Goal: Information Seeking & Learning: Learn about a topic

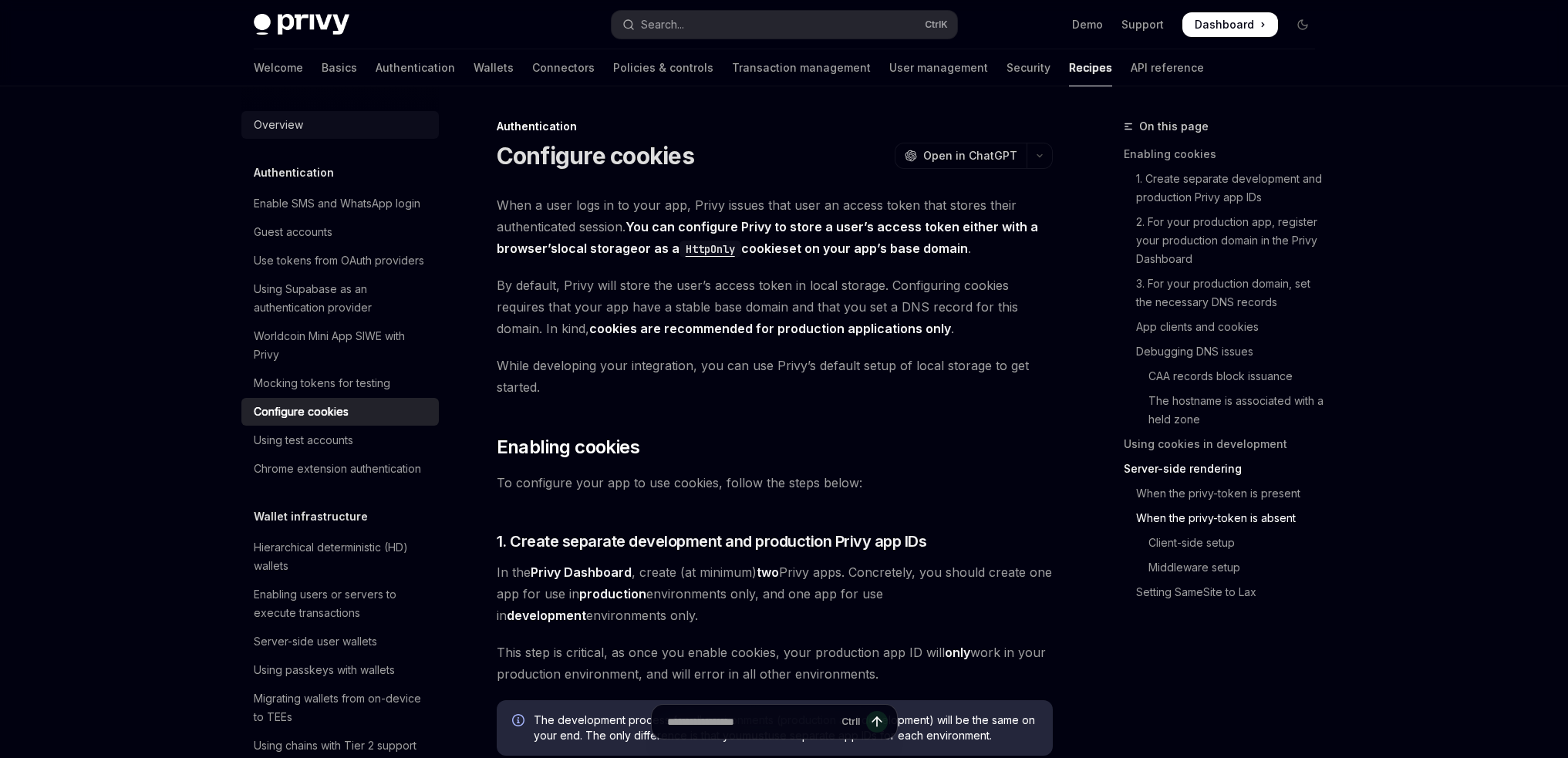
scroll to position [3395, 0]
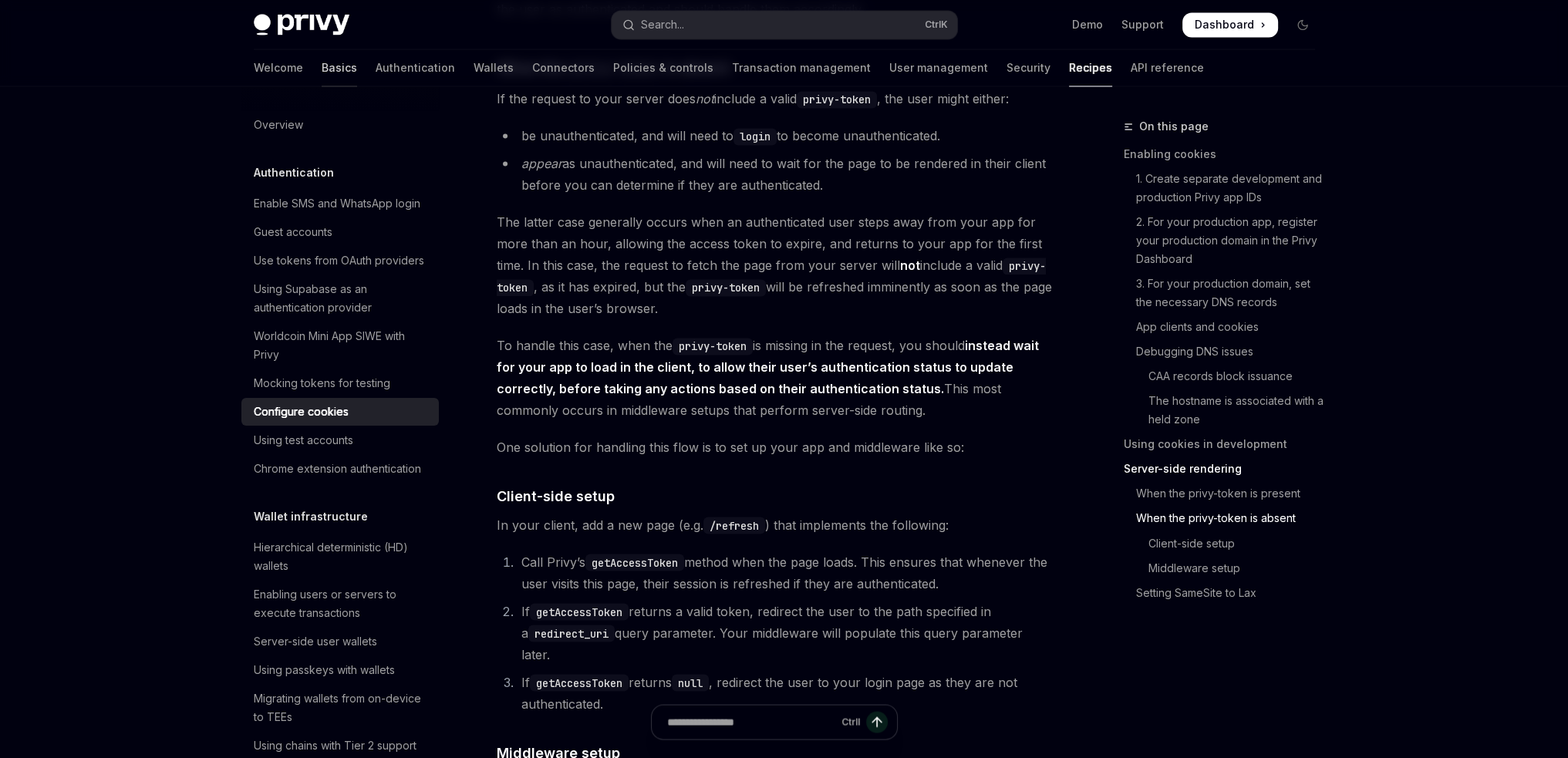
click at [322, 72] on link "Basics" at bounding box center [340, 67] width 36 height 37
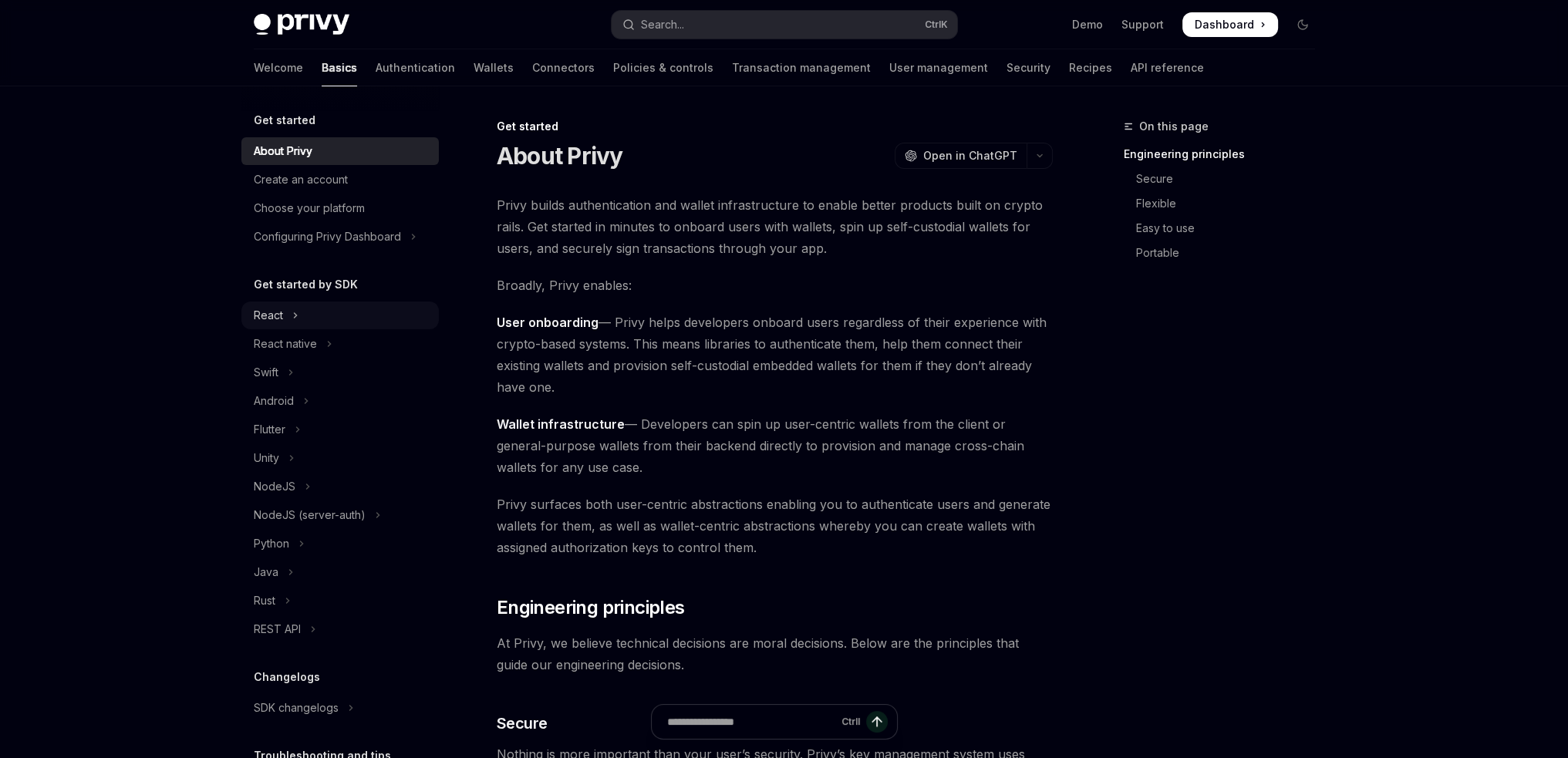
click at [290, 317] on button "React" at bounding box center [340, 315] width 197 height 28
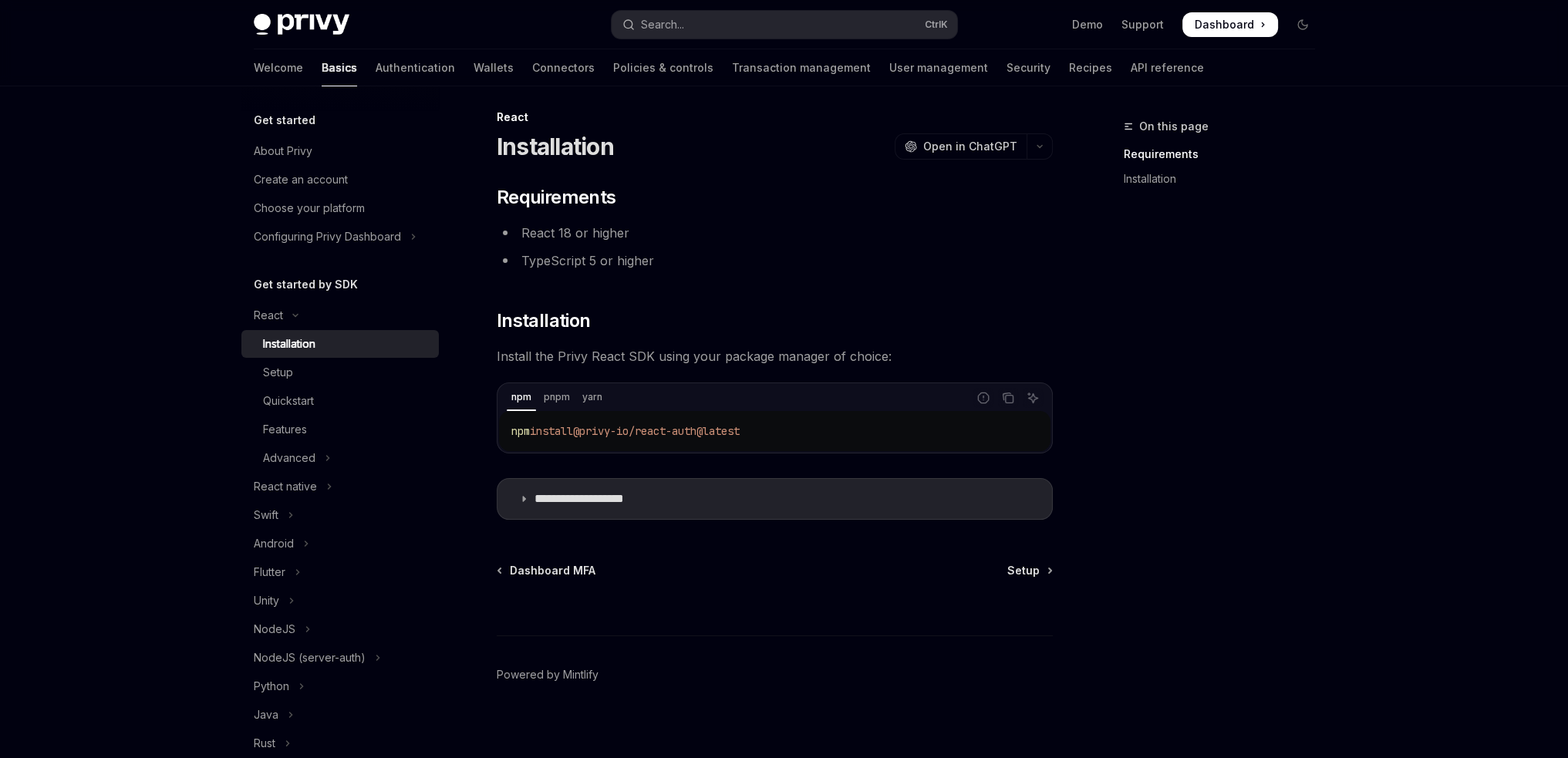
scroll to position [19, 0]
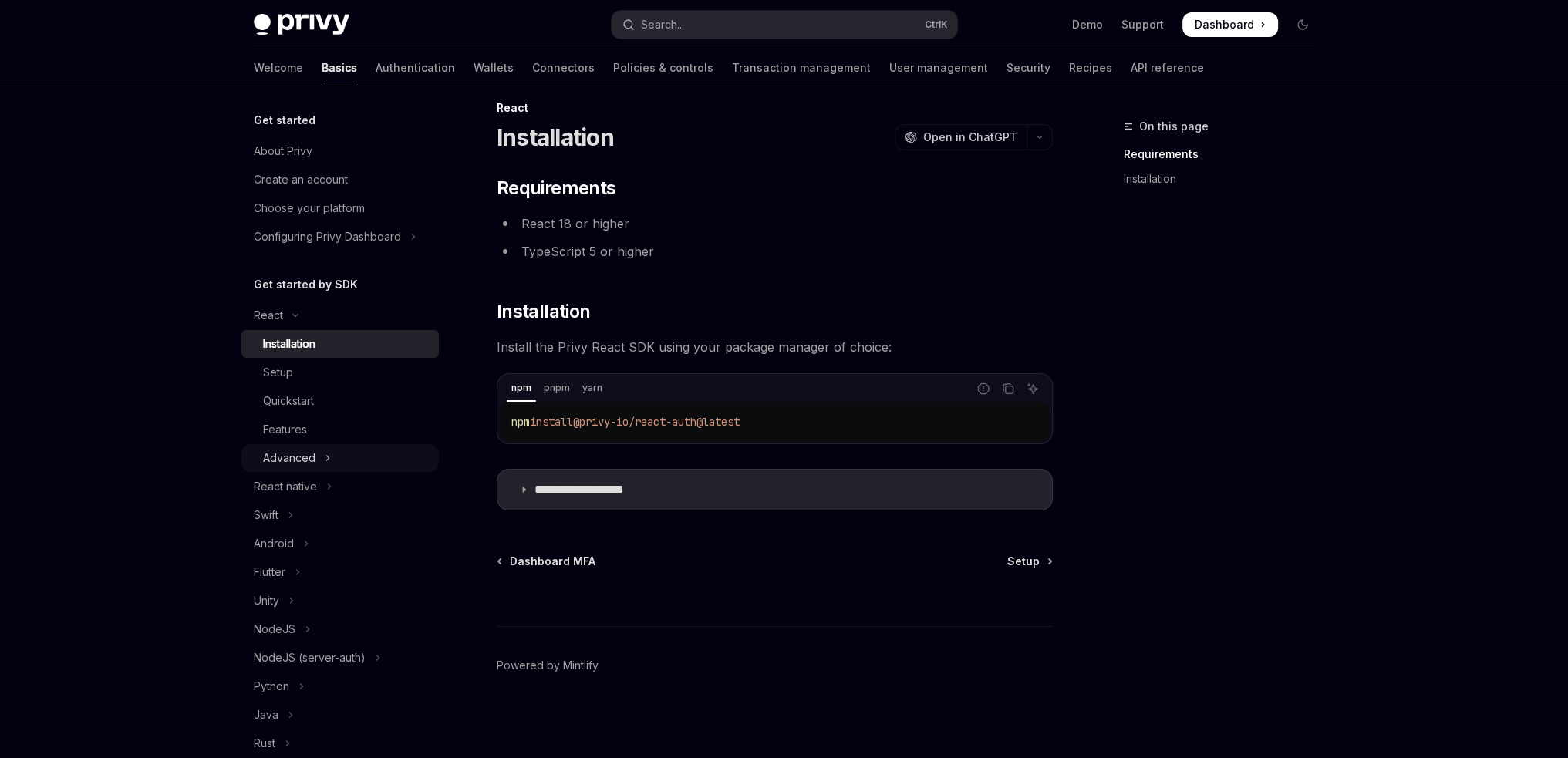
click at [327, 446] on button "Advanced" at bounding box center [340, 458] width 197 height 28
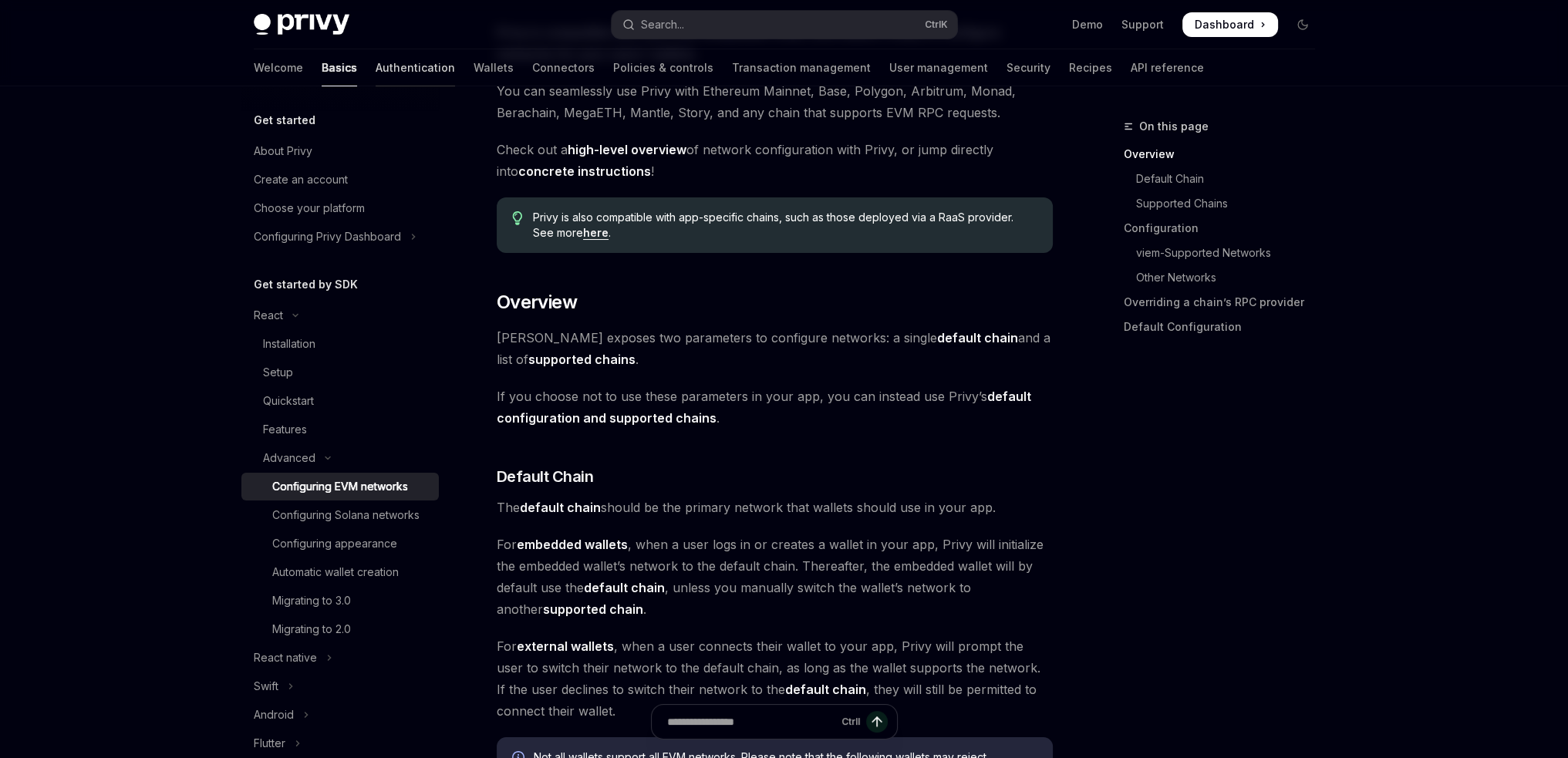
click at [375, 67] on link "Authentication" at bounding box center [415, 67] width 79 height 37
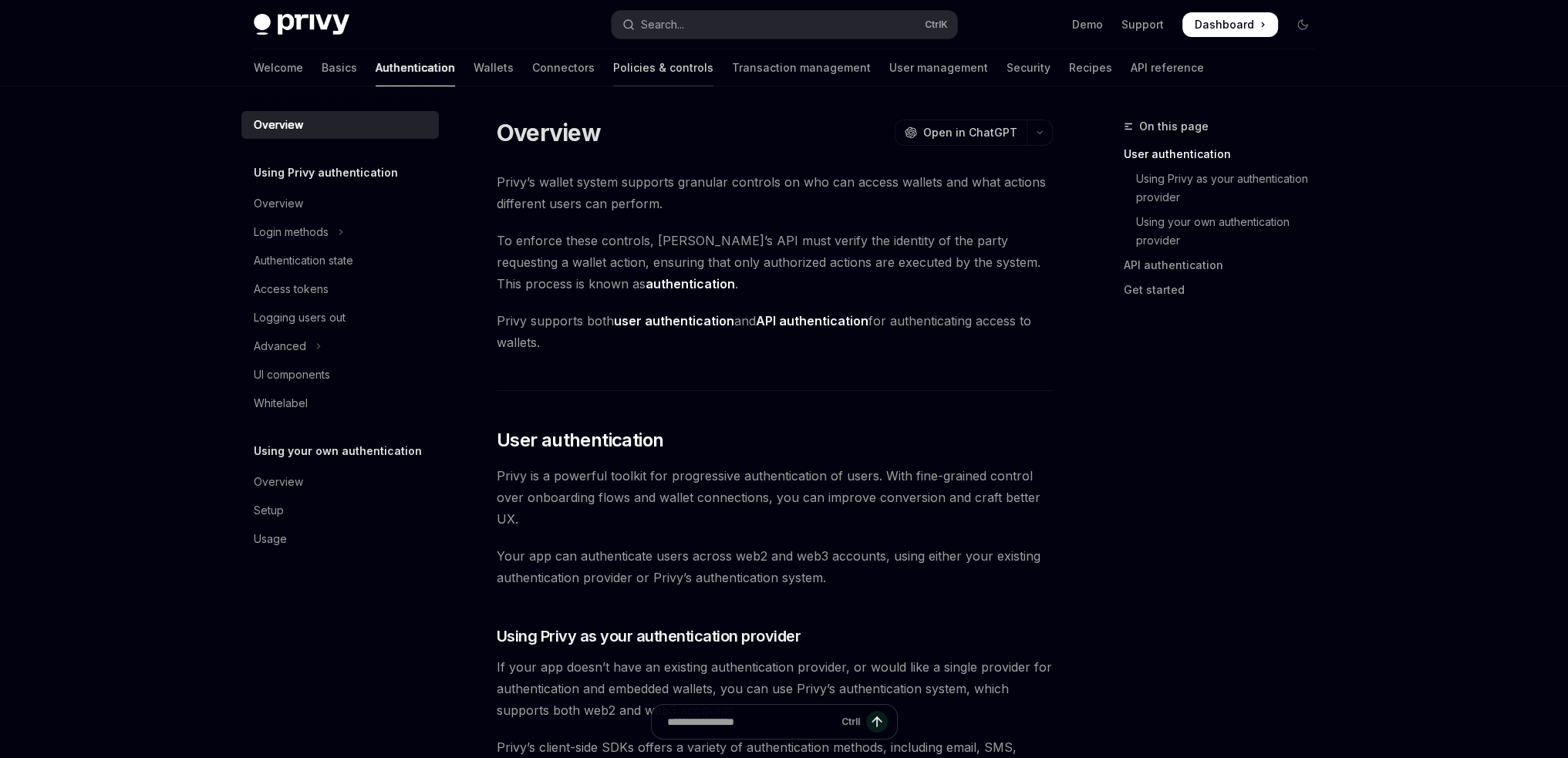
click at [613, 67] on link "Policies & controls" at bounding box center [664, 67] width 101 height 37
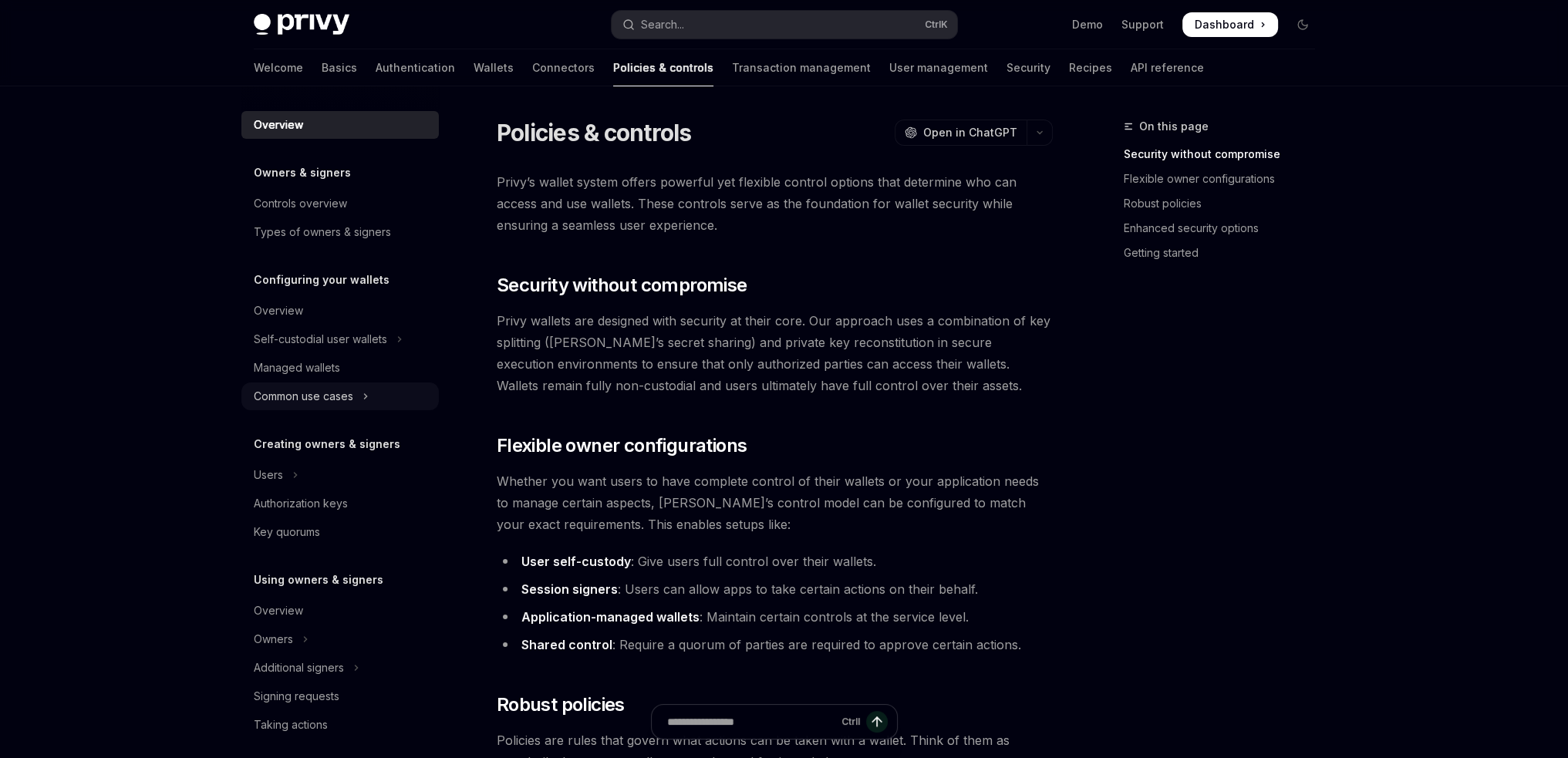
click at [362, 391] on icon "Toggle Common use cases section" at bounding box center [365, 396] width 6 height 19
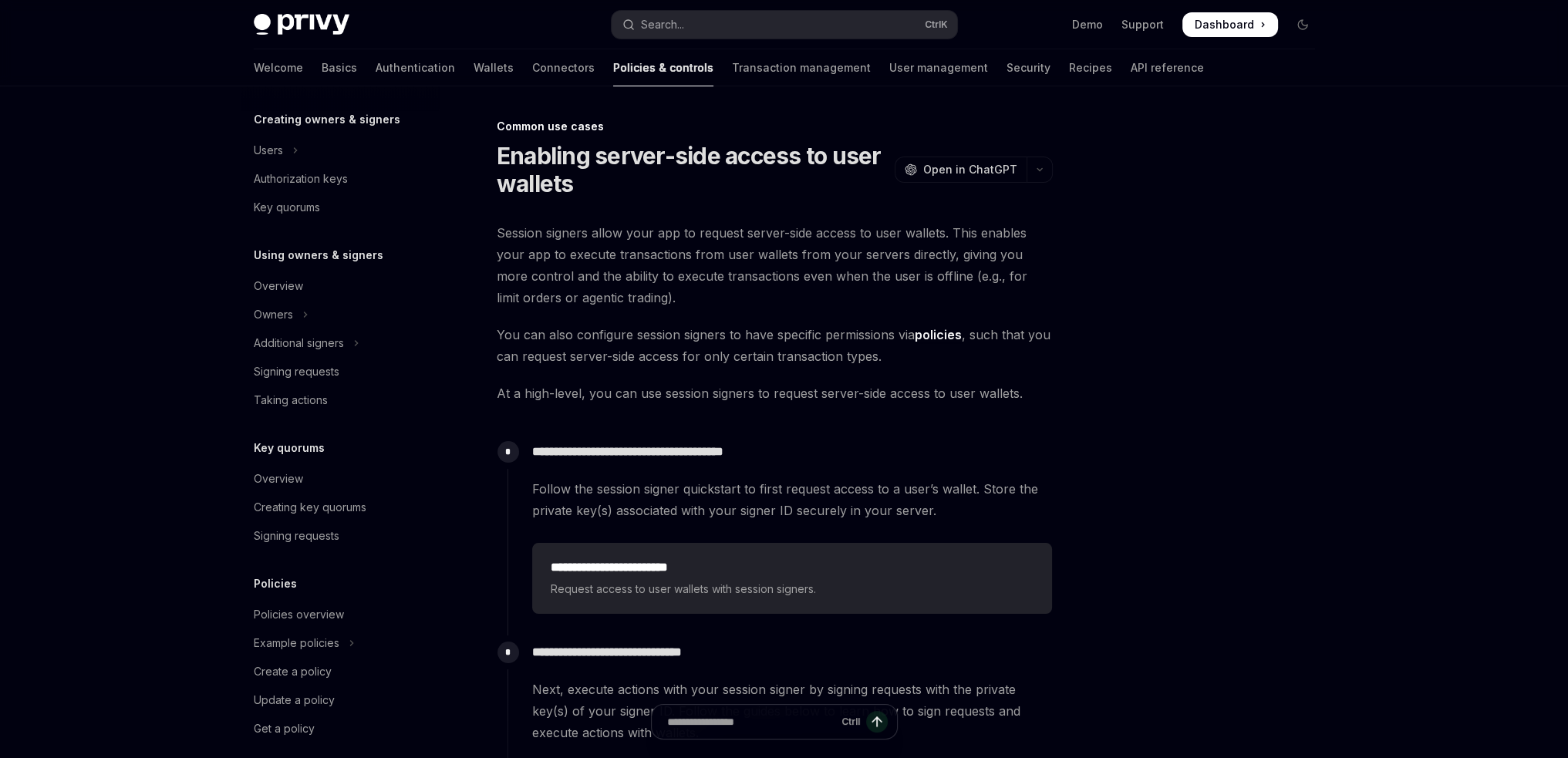
scroll to position [425, 0]
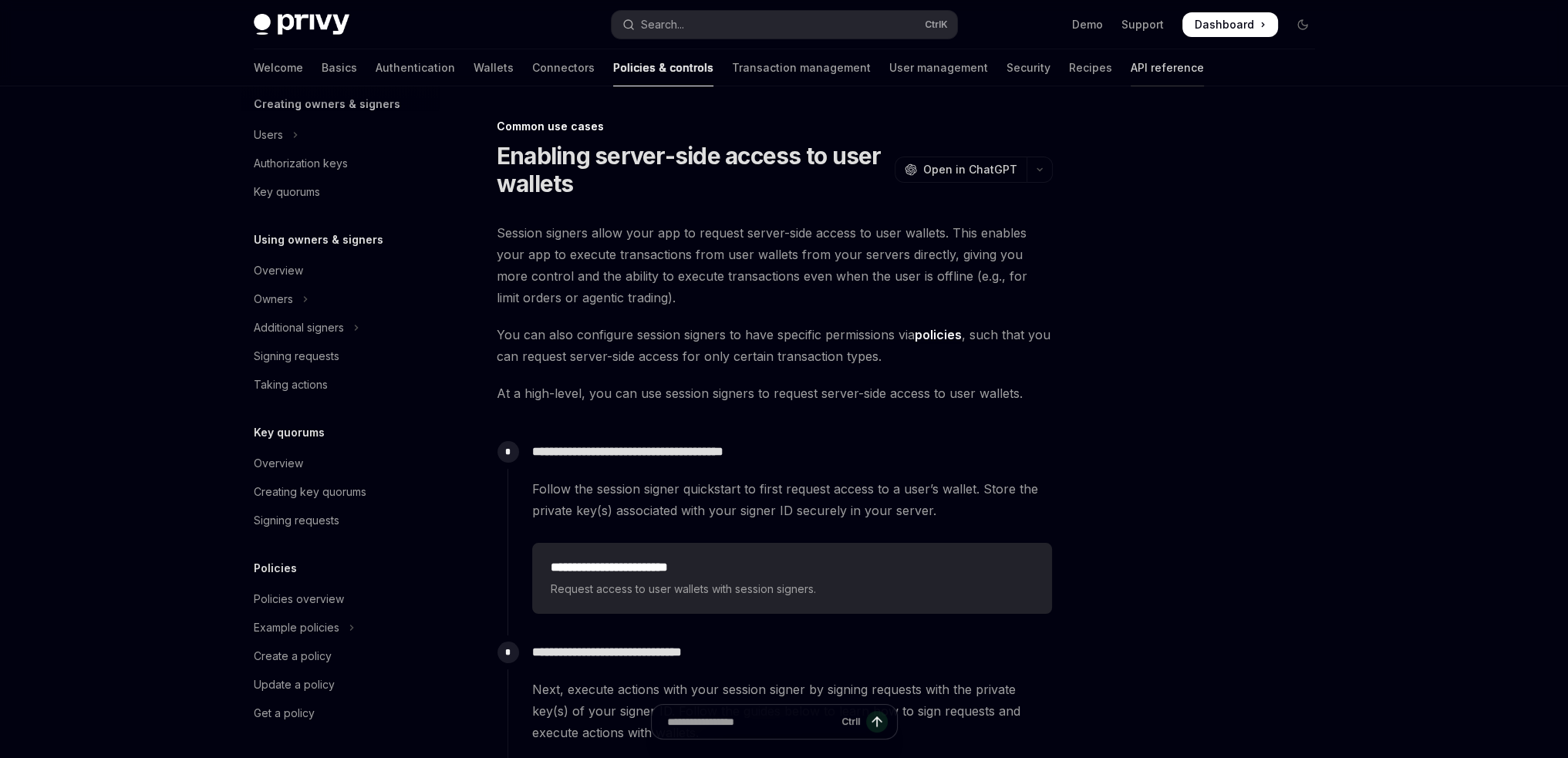
click at [1131, 67] on link "API reference" at bounding box center [1167, 67] width 73 height 37
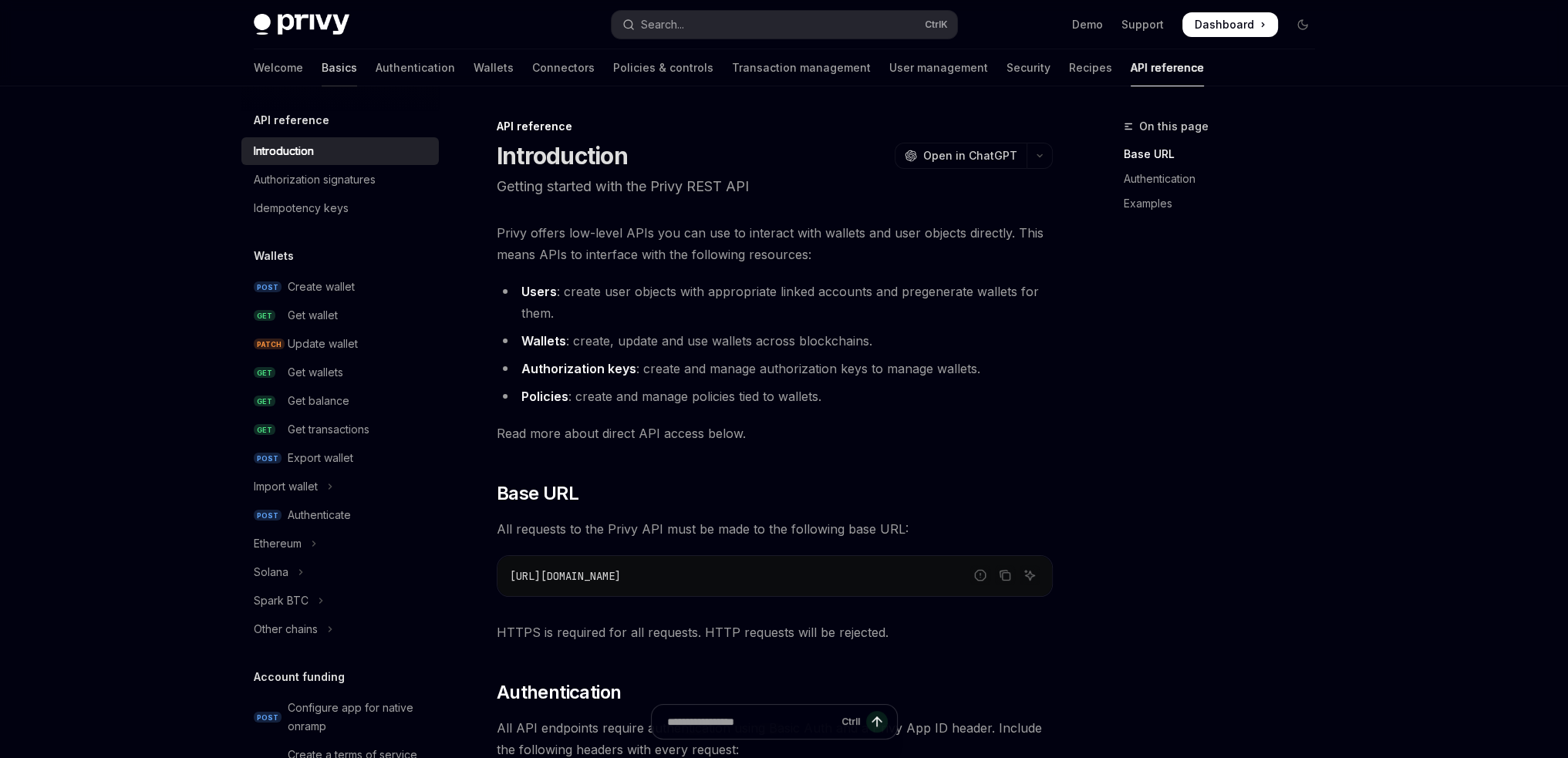
click at [322, 68] on link "Basics" at bounding box center [340, 67] width 36 height 37
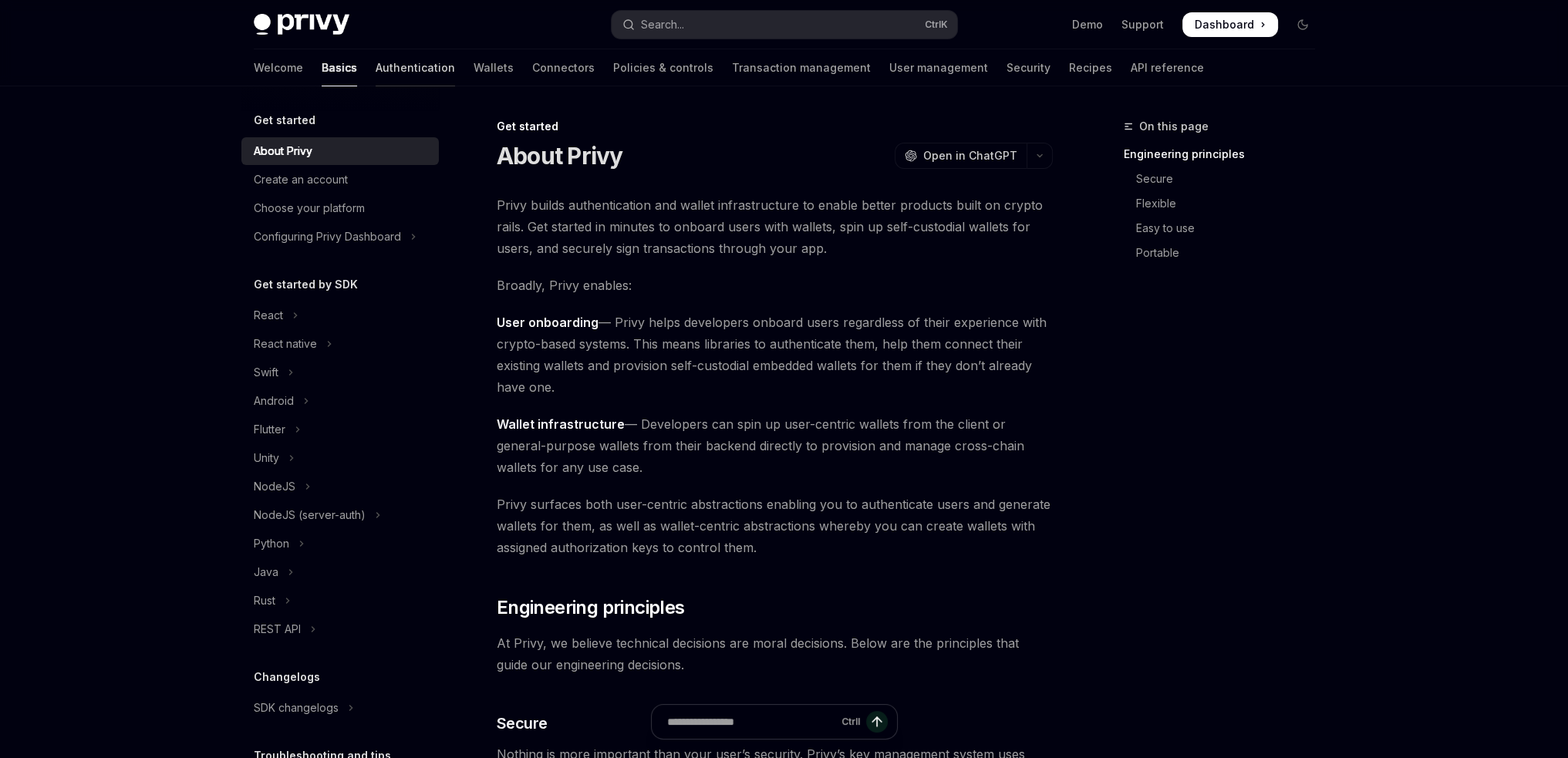
click at [375, 76] on link "Authentication" at bounding box center [415, 67] width 79 height 37
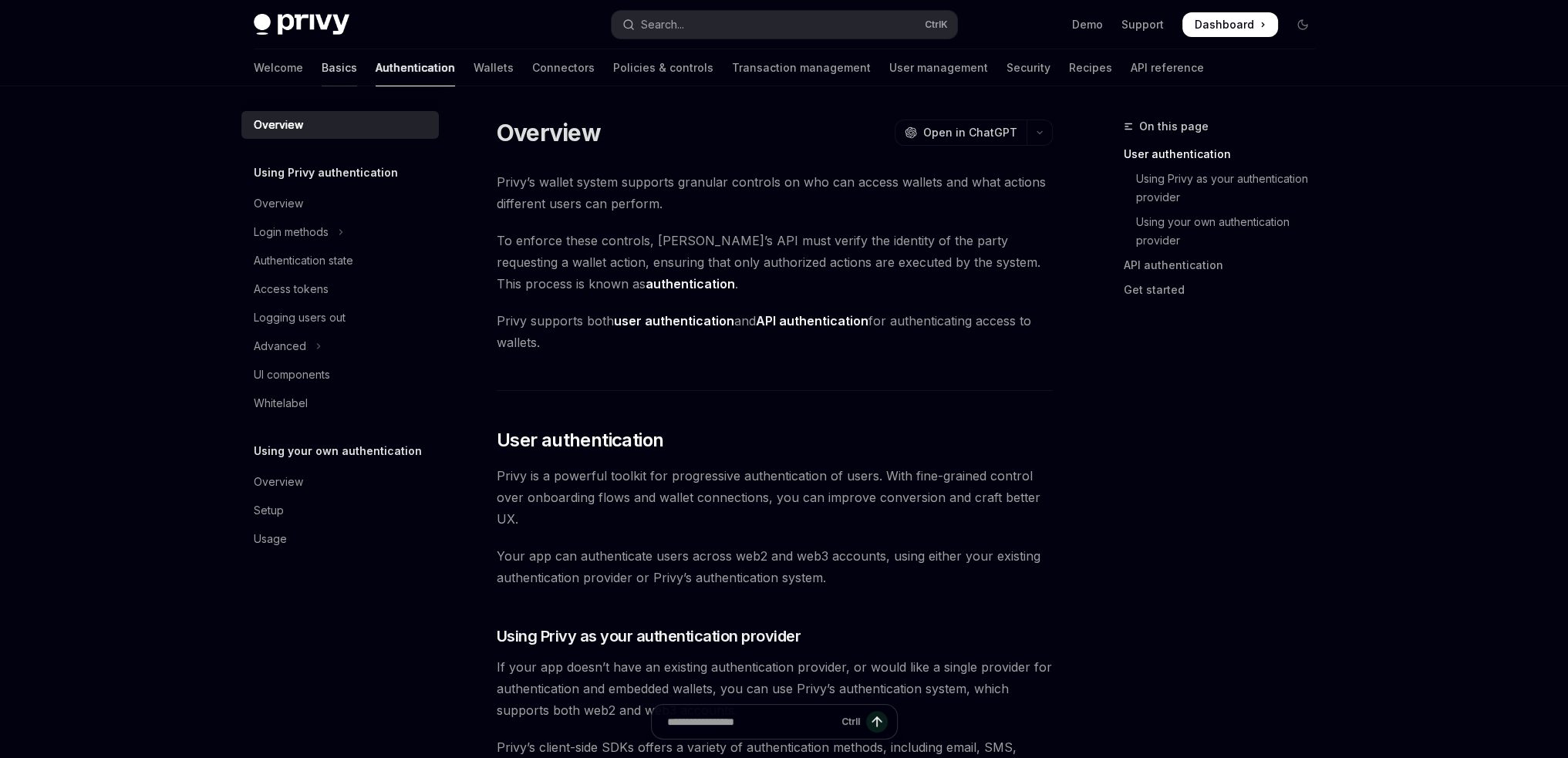
click at [322, 73] on link "Basics" at bounding box center [340, 67] width 36 height 37
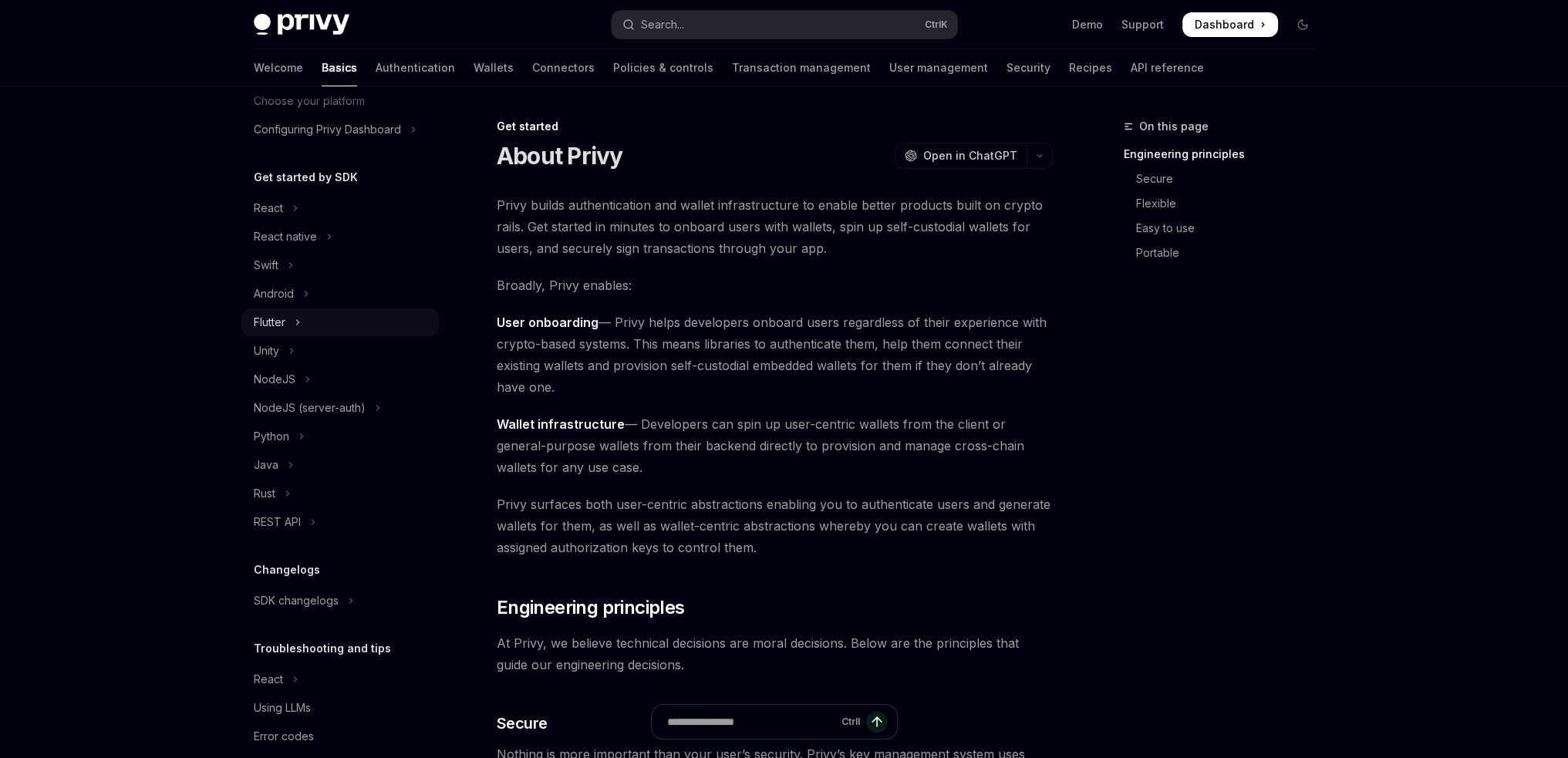
scroll to position [129, 0]
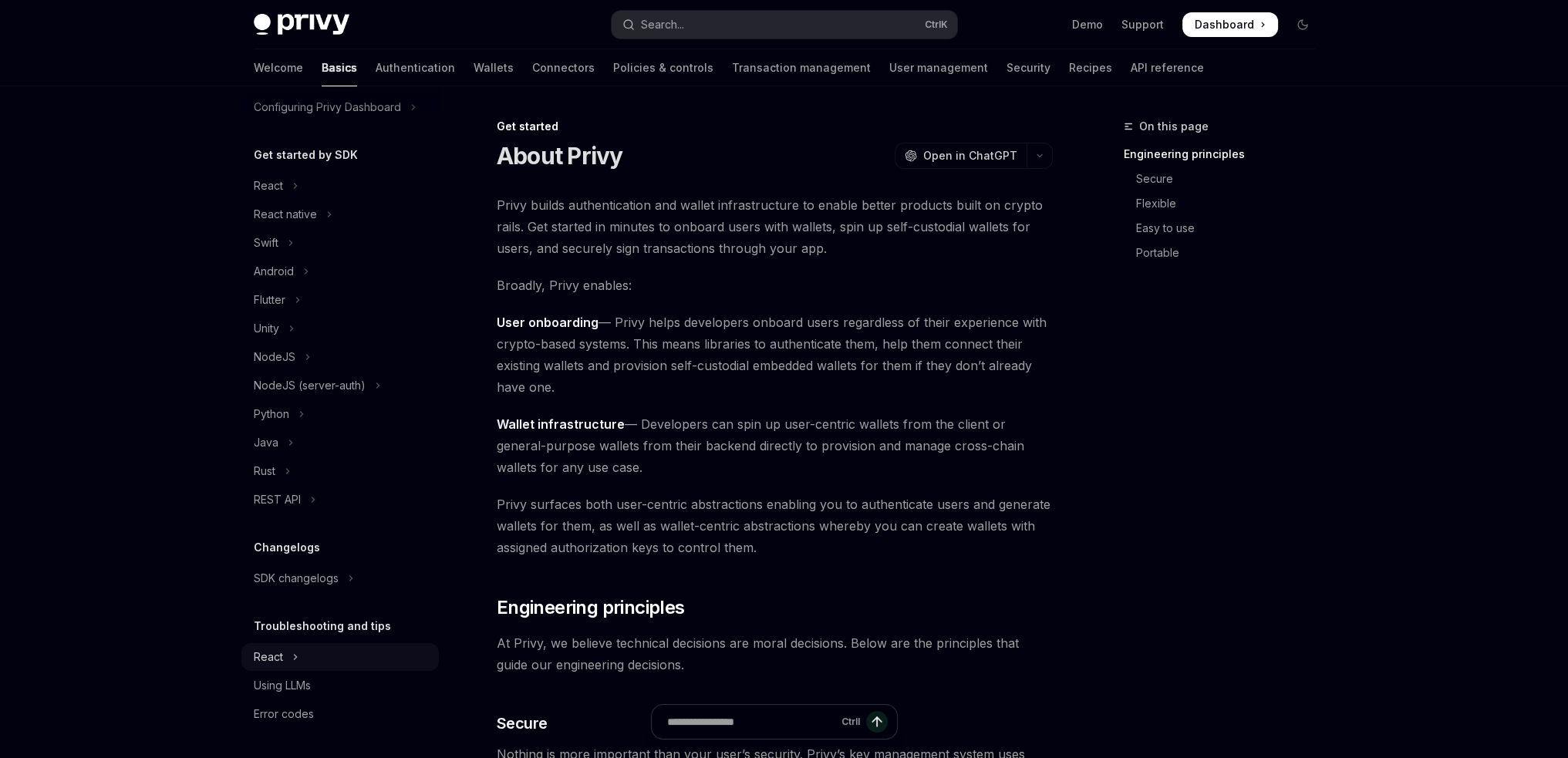
click at [292, 650] on icon "Toggle React section" at bounding box center [295, 656] width 6 height 19
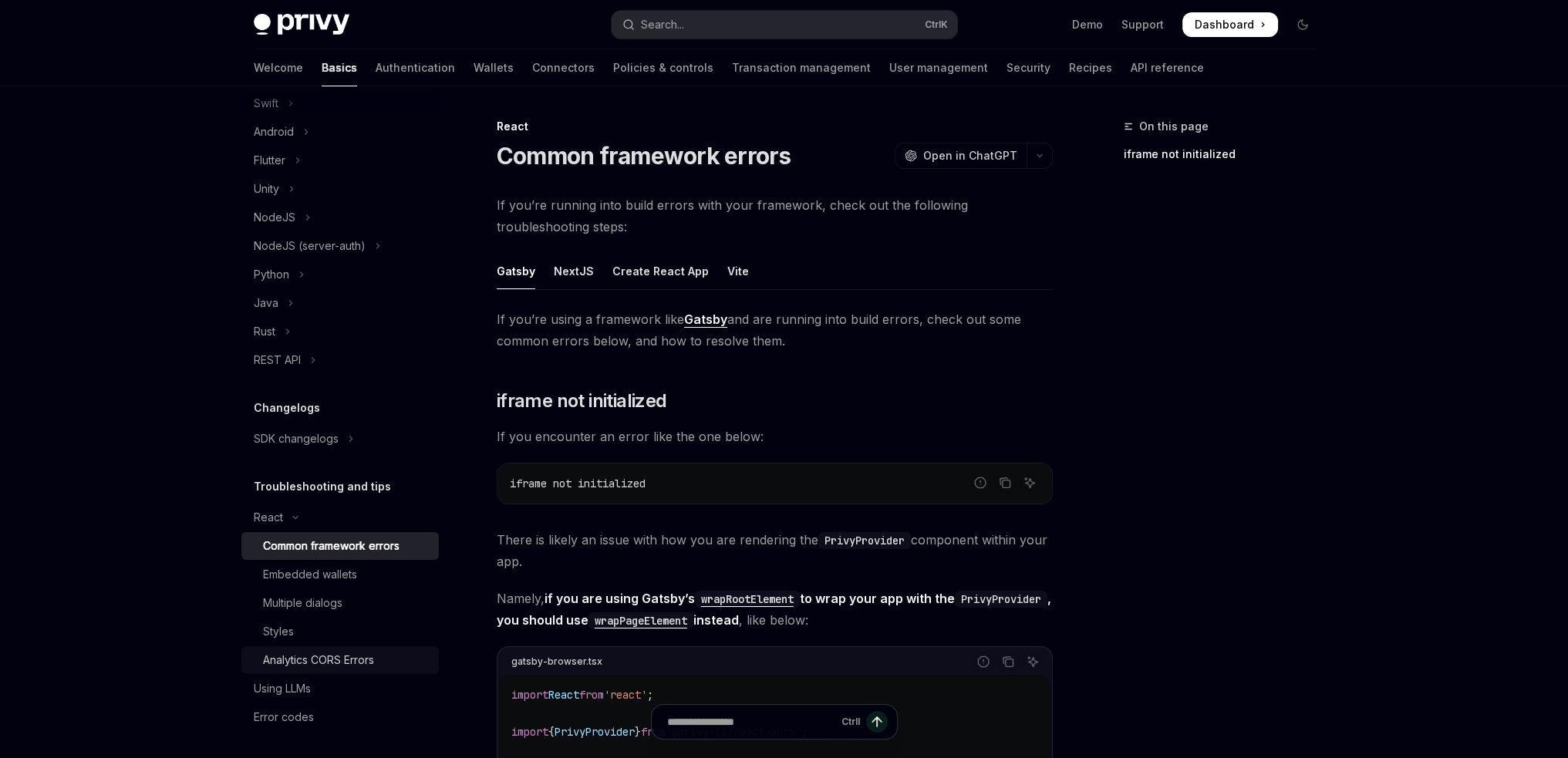
scroll to position [272, 0]
click at [327, 597] on div "Multiple dialogs" at bounding box center [302, 599] width 79 height 19
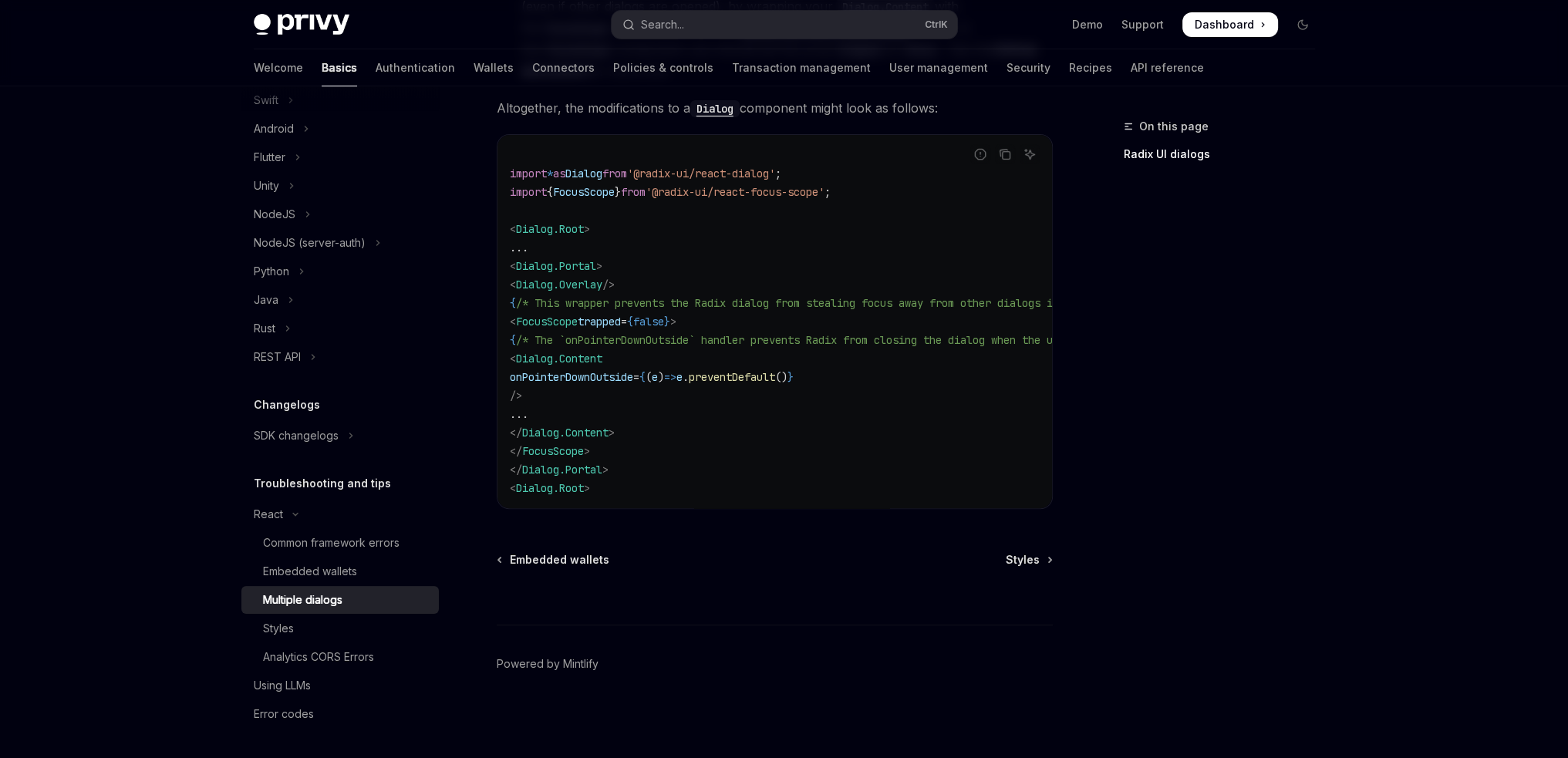
scroll to position [675, 0]
click at [327, 619] on div "Styles" at bounding box center [346, 628] width 167 height 19
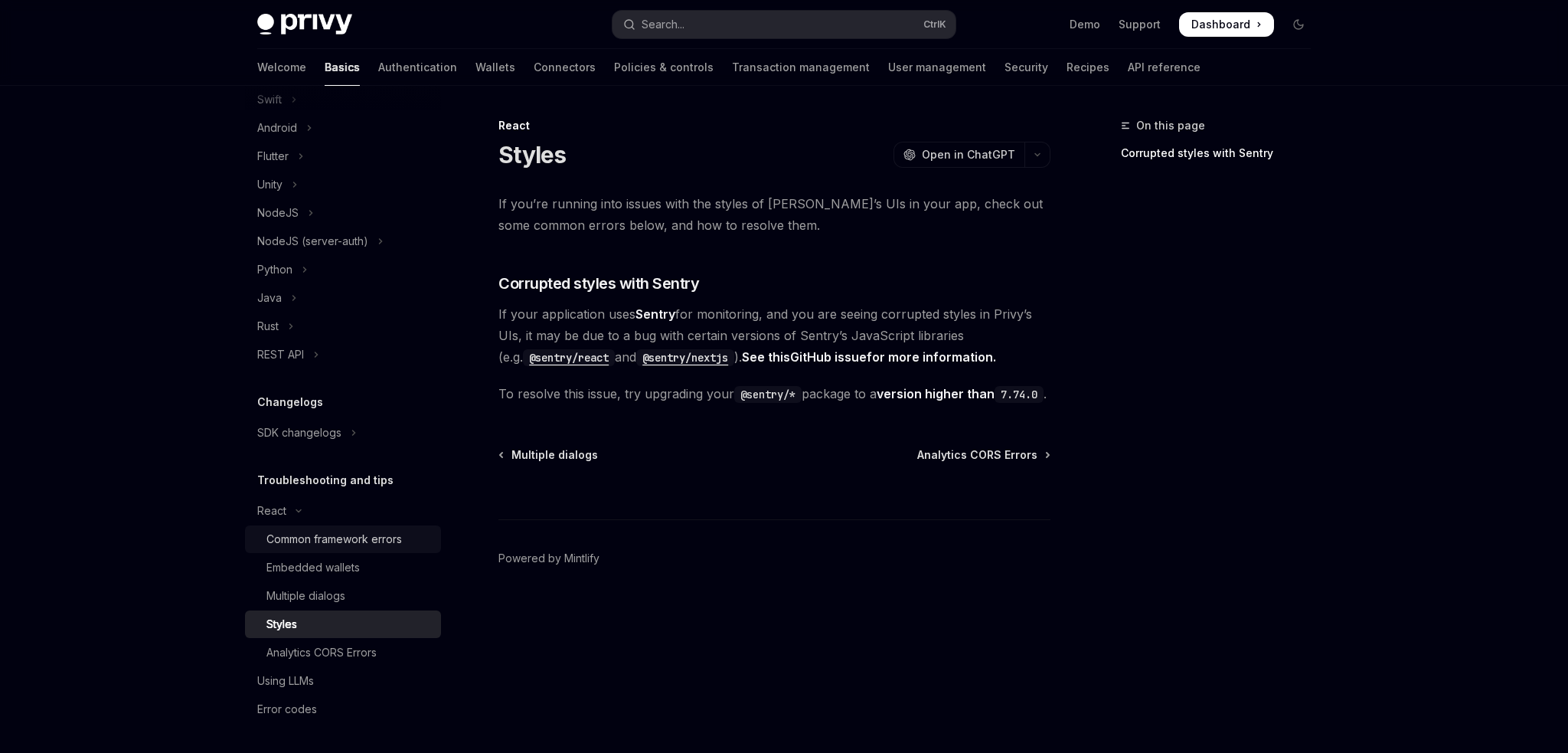
click at [379, 535] on div "Common framework errors" at bounding box center [334, 538] width 135 height 19
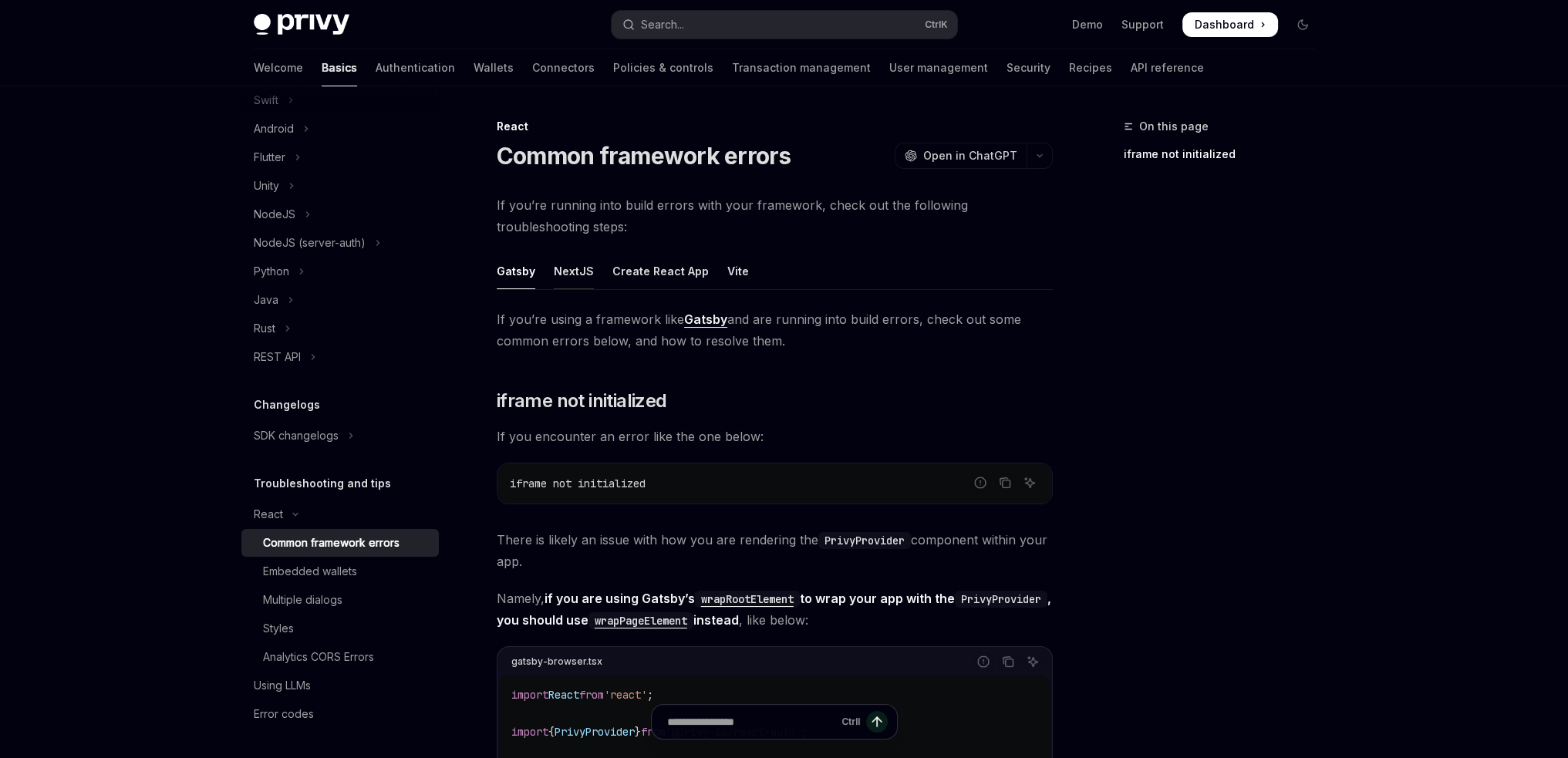
click at [576, 273] on div "NextJS" at bounding box center [574, 270] width 40 height 37
type textarea "*"
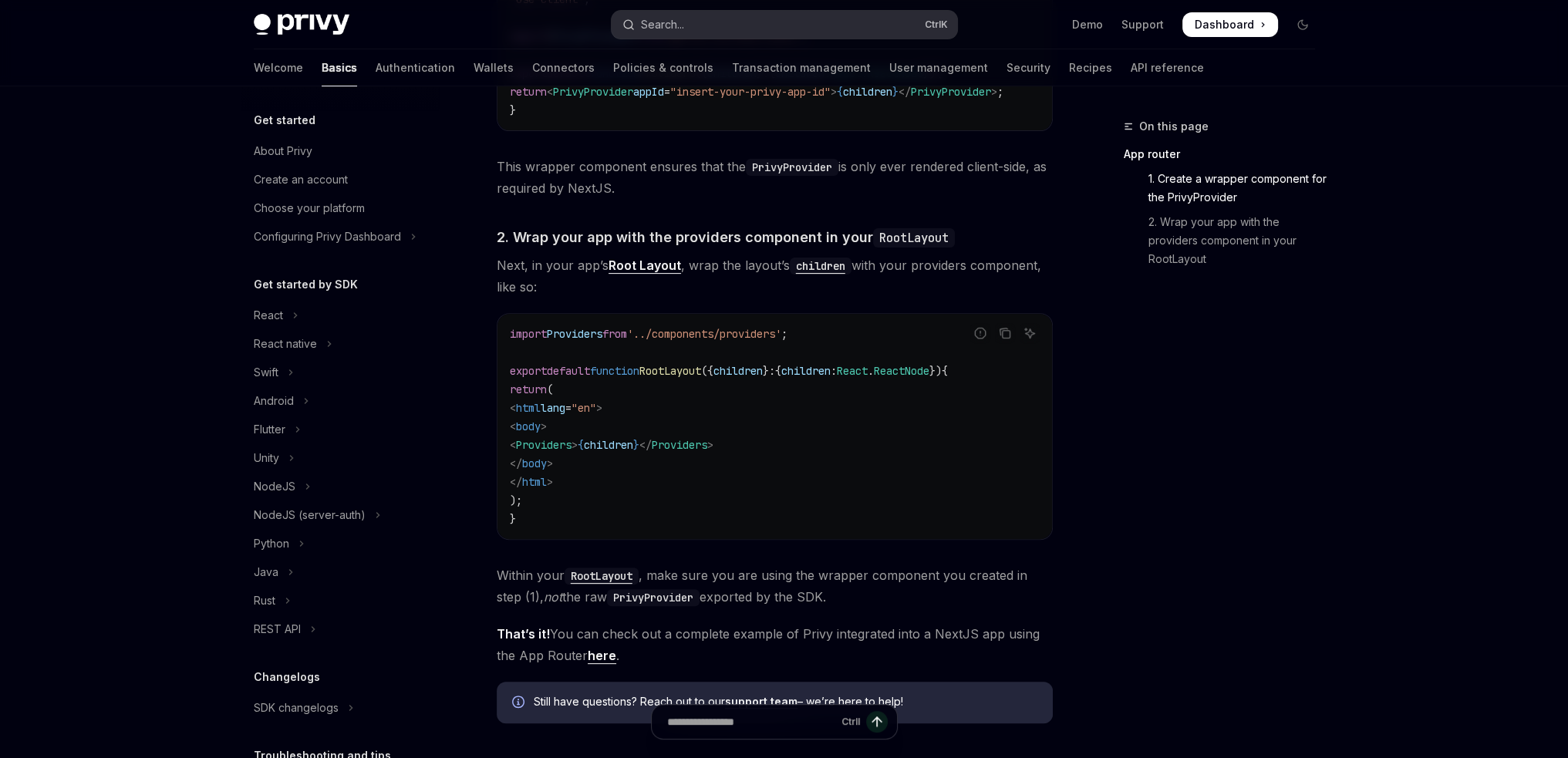
click at [689, 20] on button "Search... Ctrl K" at bounding box center [784, 25] width 346 height 28
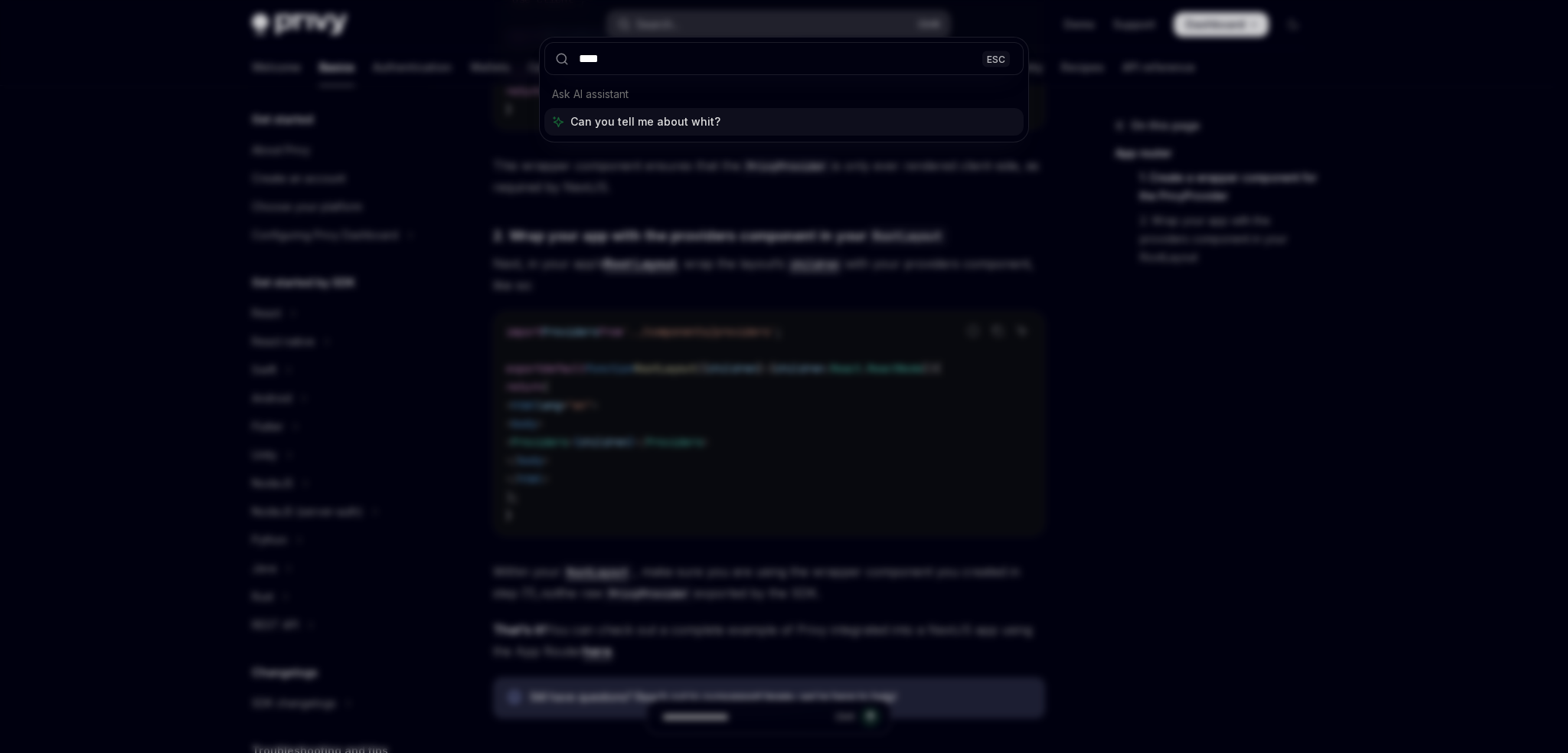
type input "*****"
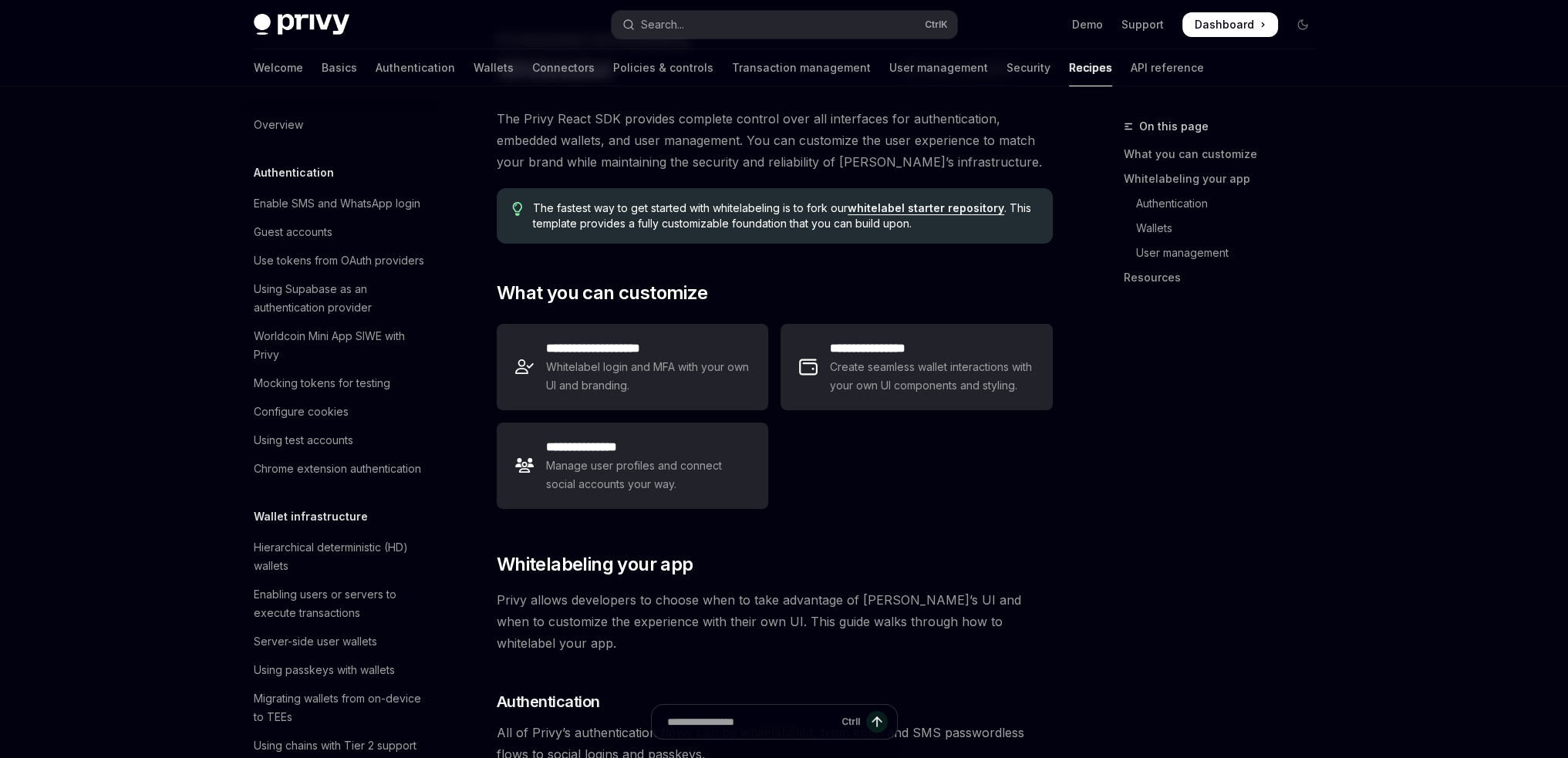
scroll to position [681, 0]
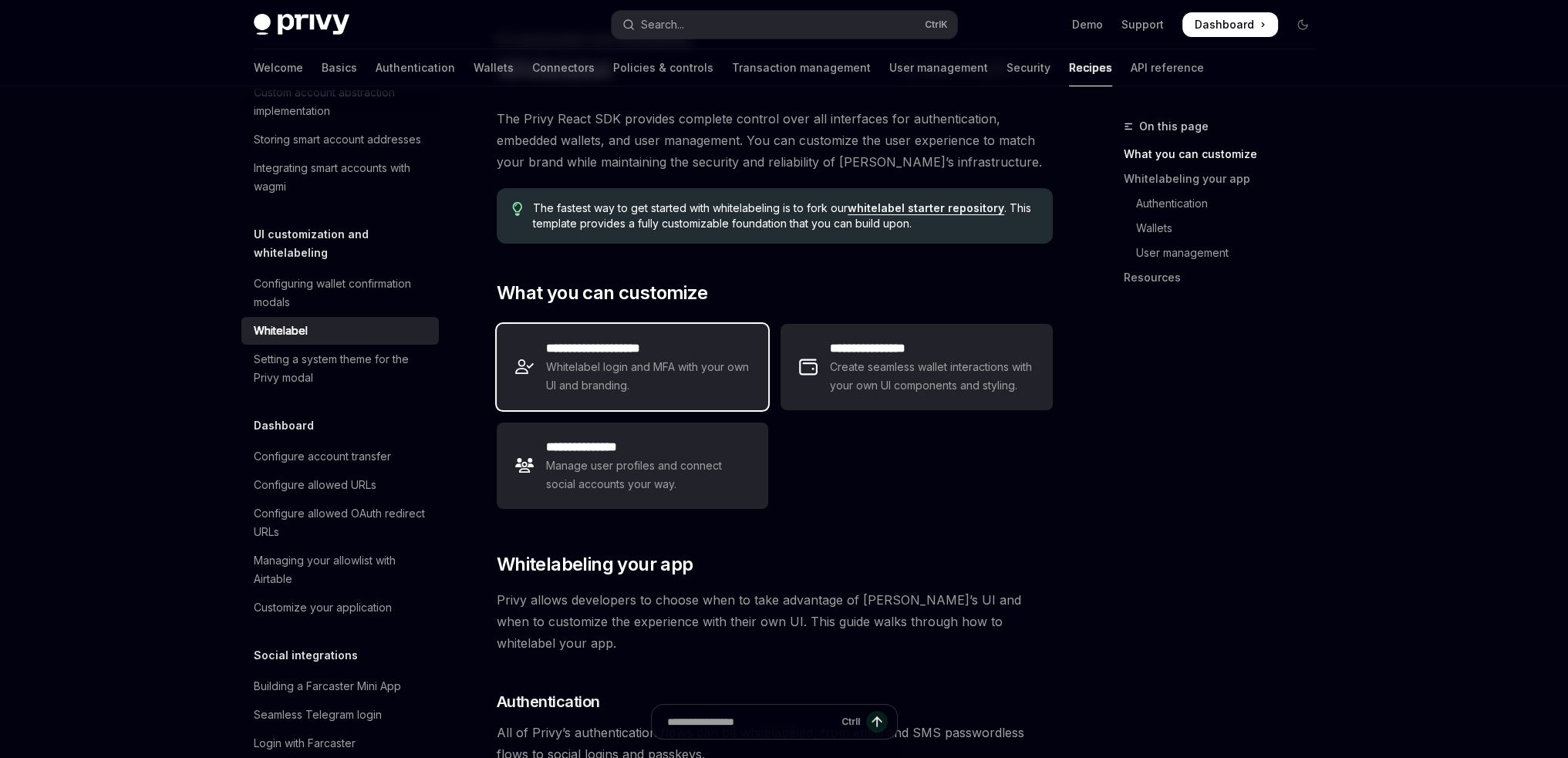
click at [629, 370] on span "Whitelabel login and MFA with your own UI and branding." at bounding box center [648, 375] width 203 height 37
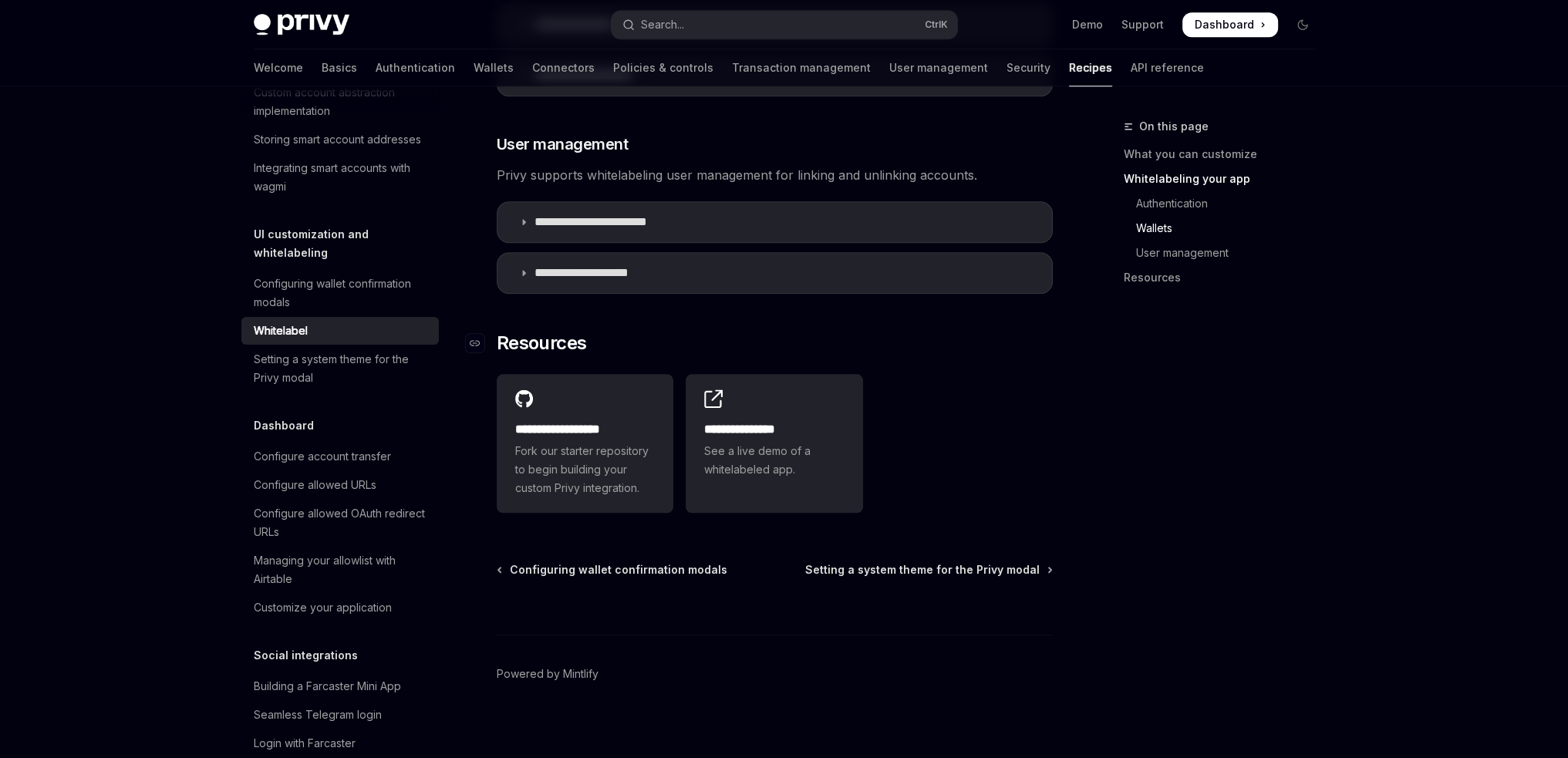
scroll to position [1992, 0]
click at [752, 456] on span "See a live demo of a whitelabeled app." at bounding box center [774, 459] width 140 height 37
click at [333, 387] on div "Setting a system theme for the Privy modal" at bounding box center [342, 368] width 176 height 37
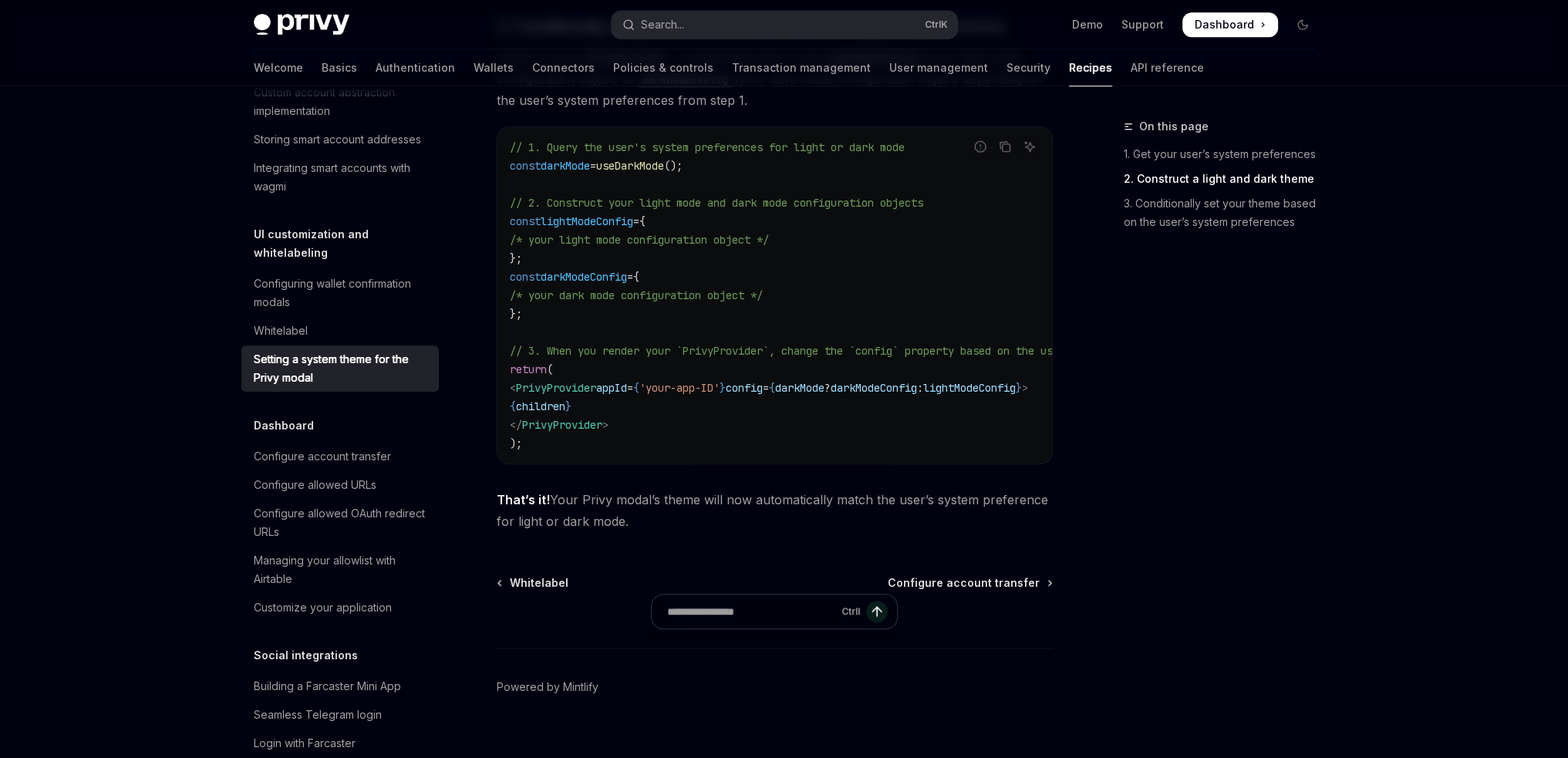
scroll to position [1434, 0]
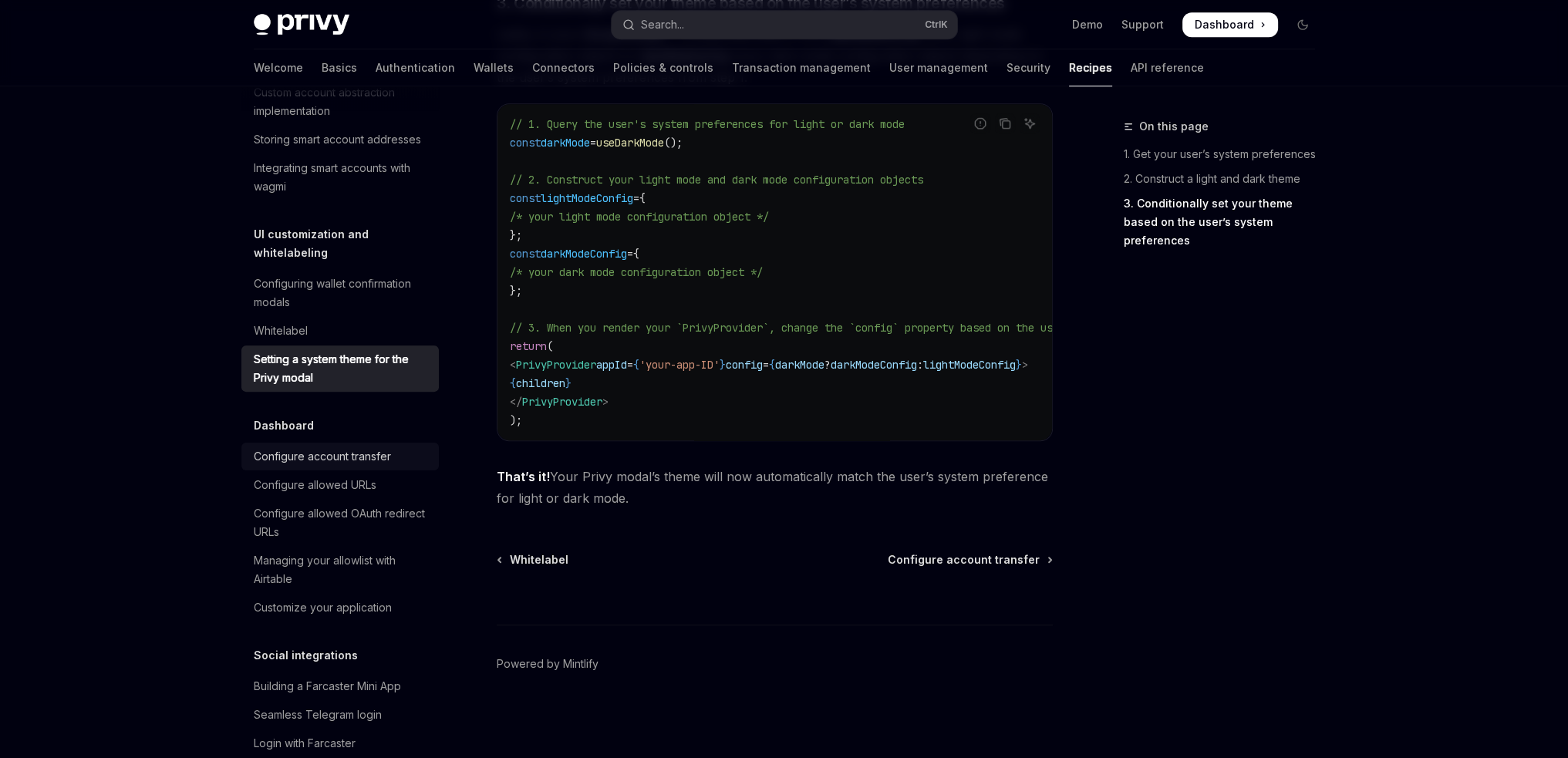
click at [354, 466] on div "Configure account transfer" at bounding box center [322, 456] width 137 height 19
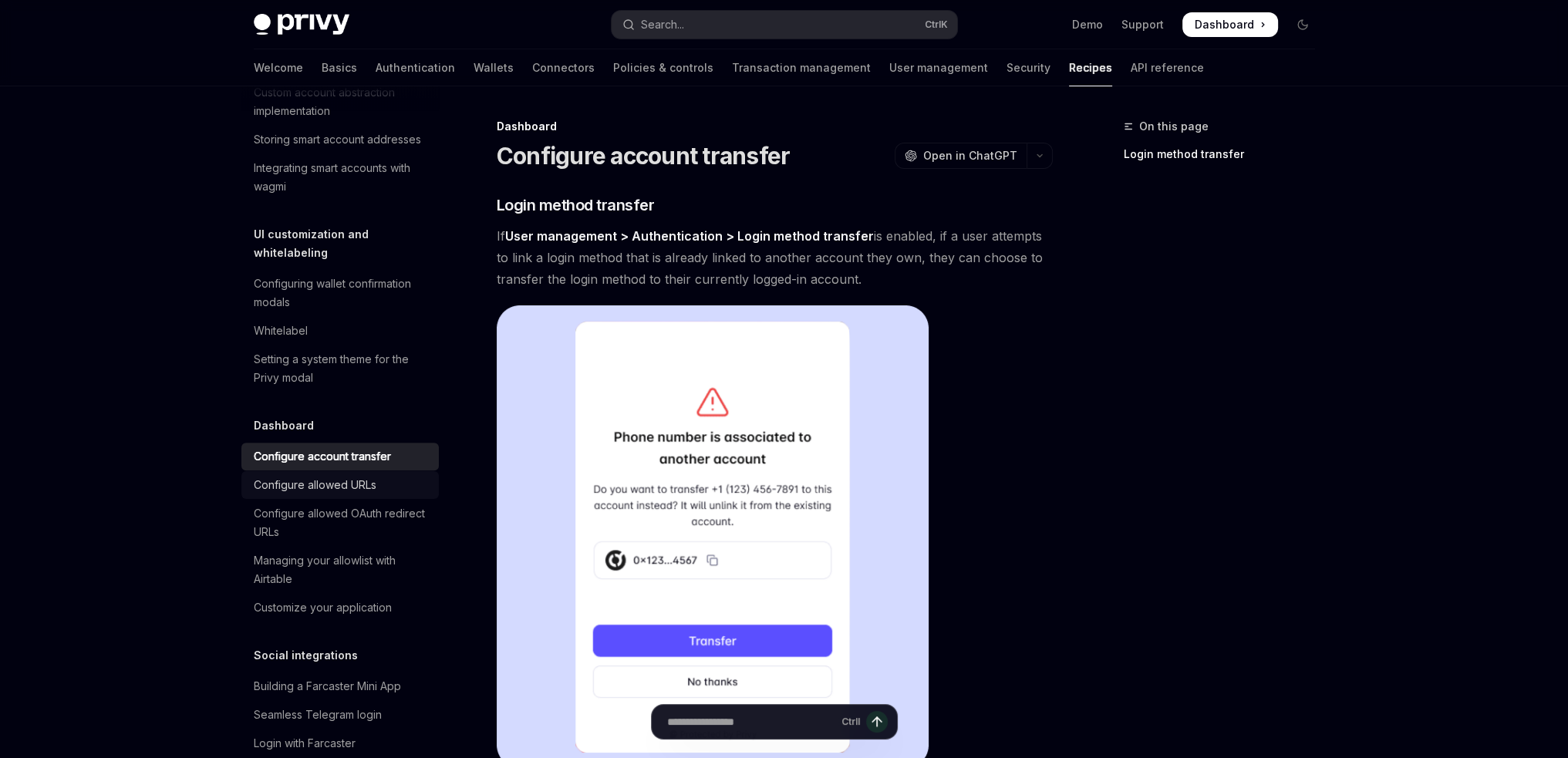
click at [331, 494] on div "Configure allowed URLs" at bounding box center [315, 485] width 122 height 19
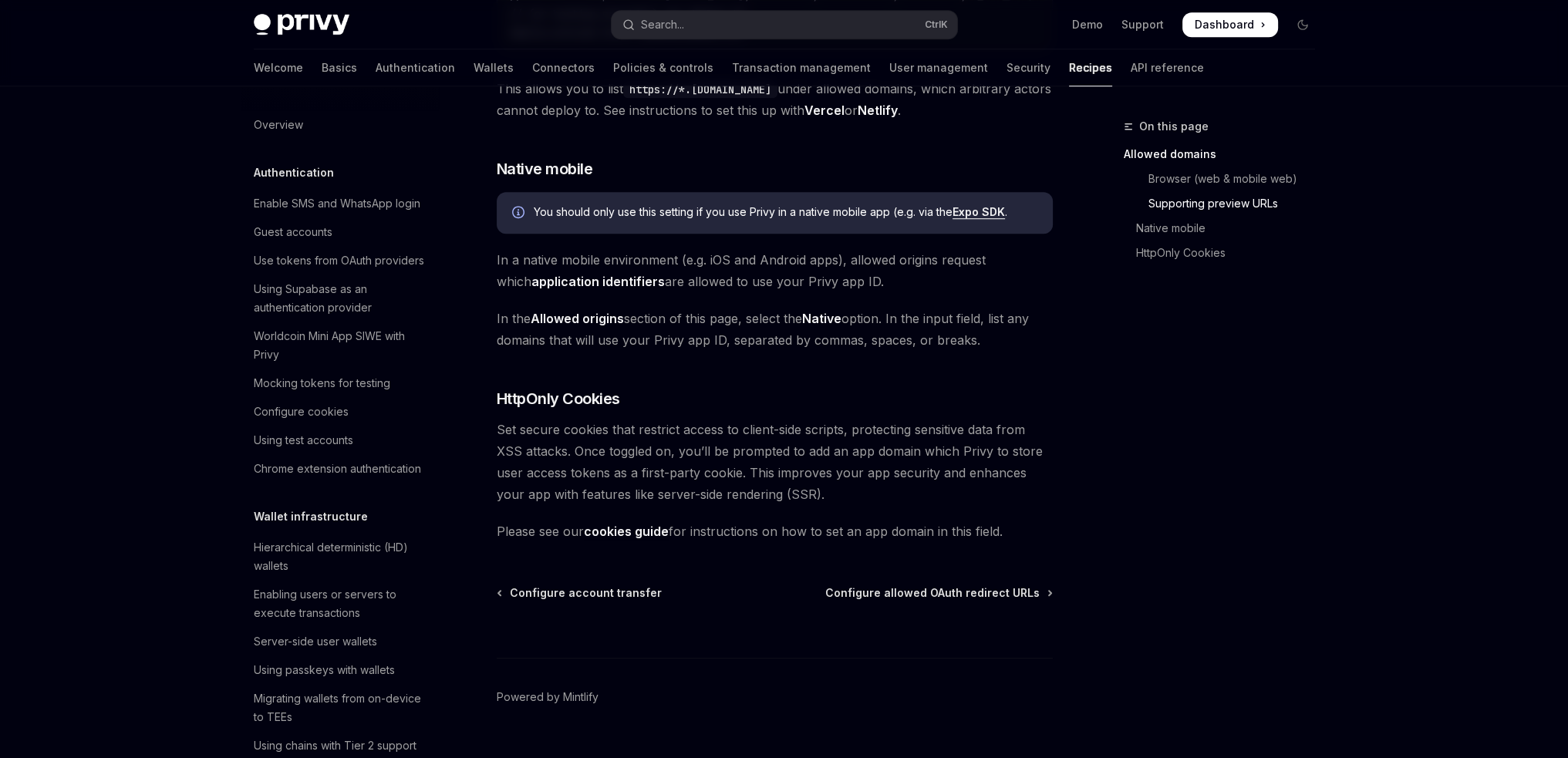
click at [330, 27] on img at bounding box center [301, 25] width 96 height 22
type textarea "*"
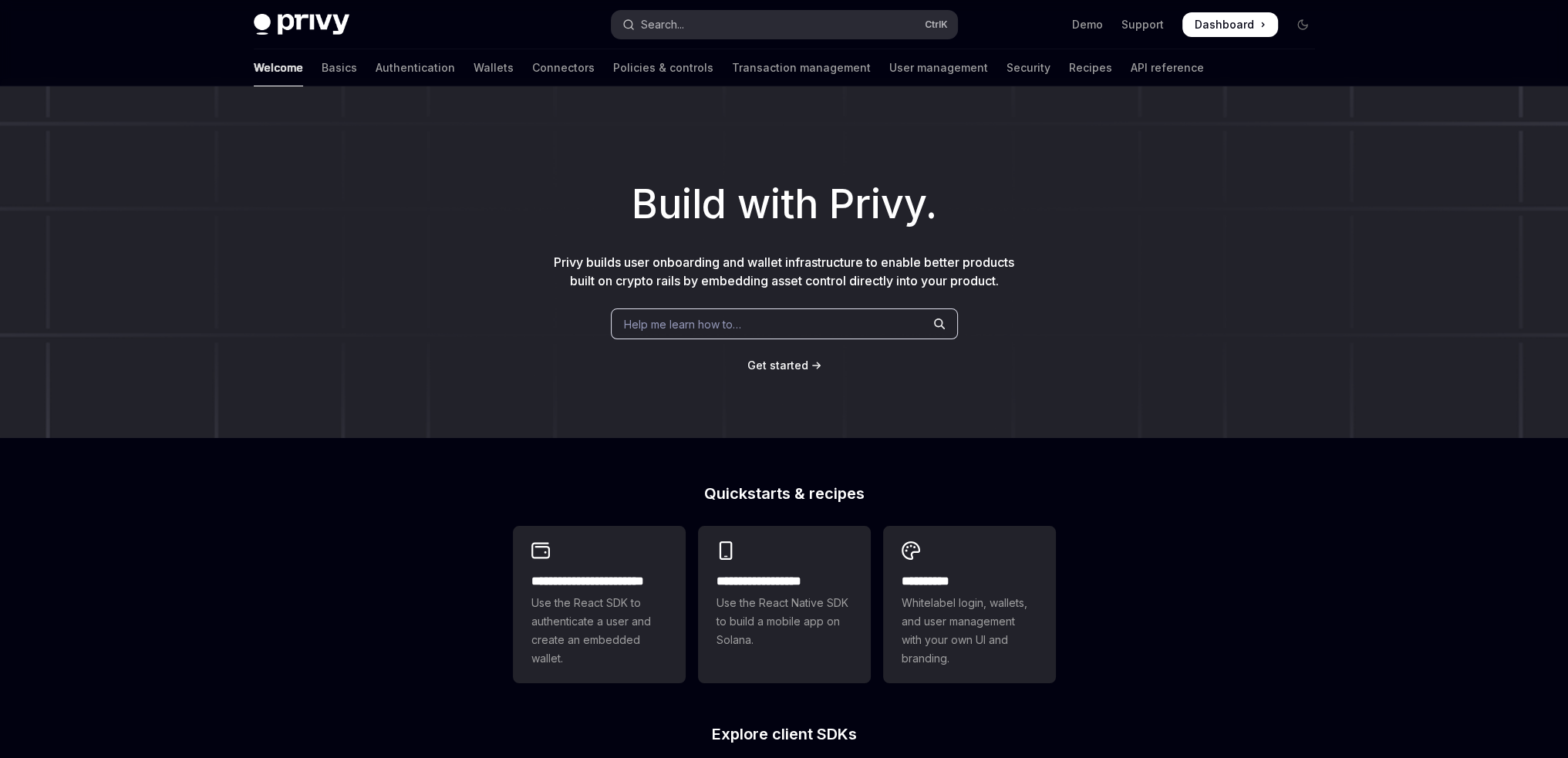
click at [840, 34] on button "Search... Ctrl K" at bounding box center [784, 25] width 346 height 28
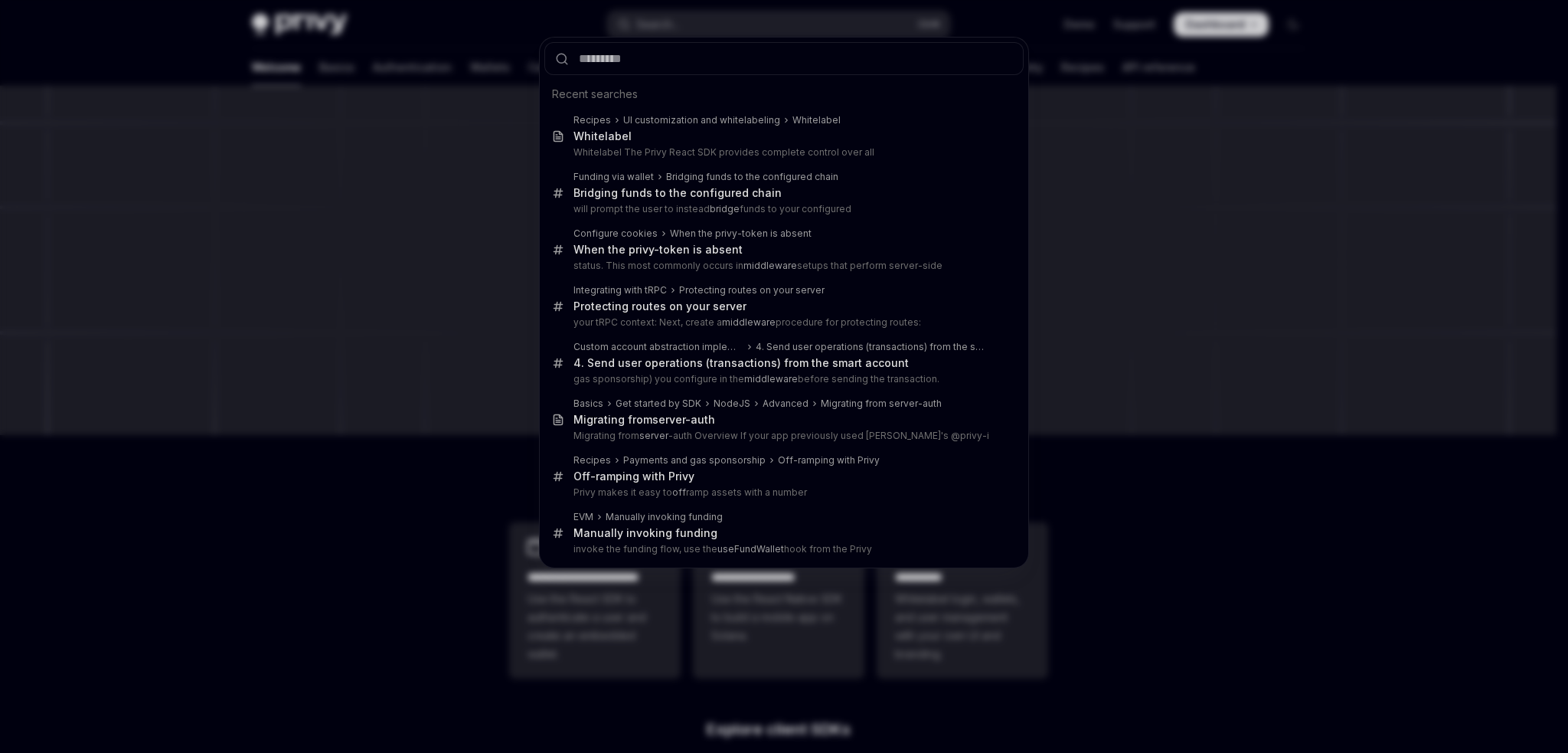
click at [811, 42] on input "text" at bounding box center [783, 59] width 479 height 33
click at [1172, 141] on div "Recent searches Recipes UI customization and whitelabeling White label White la…" at bounding box center [784, 376] width 1568 height 753
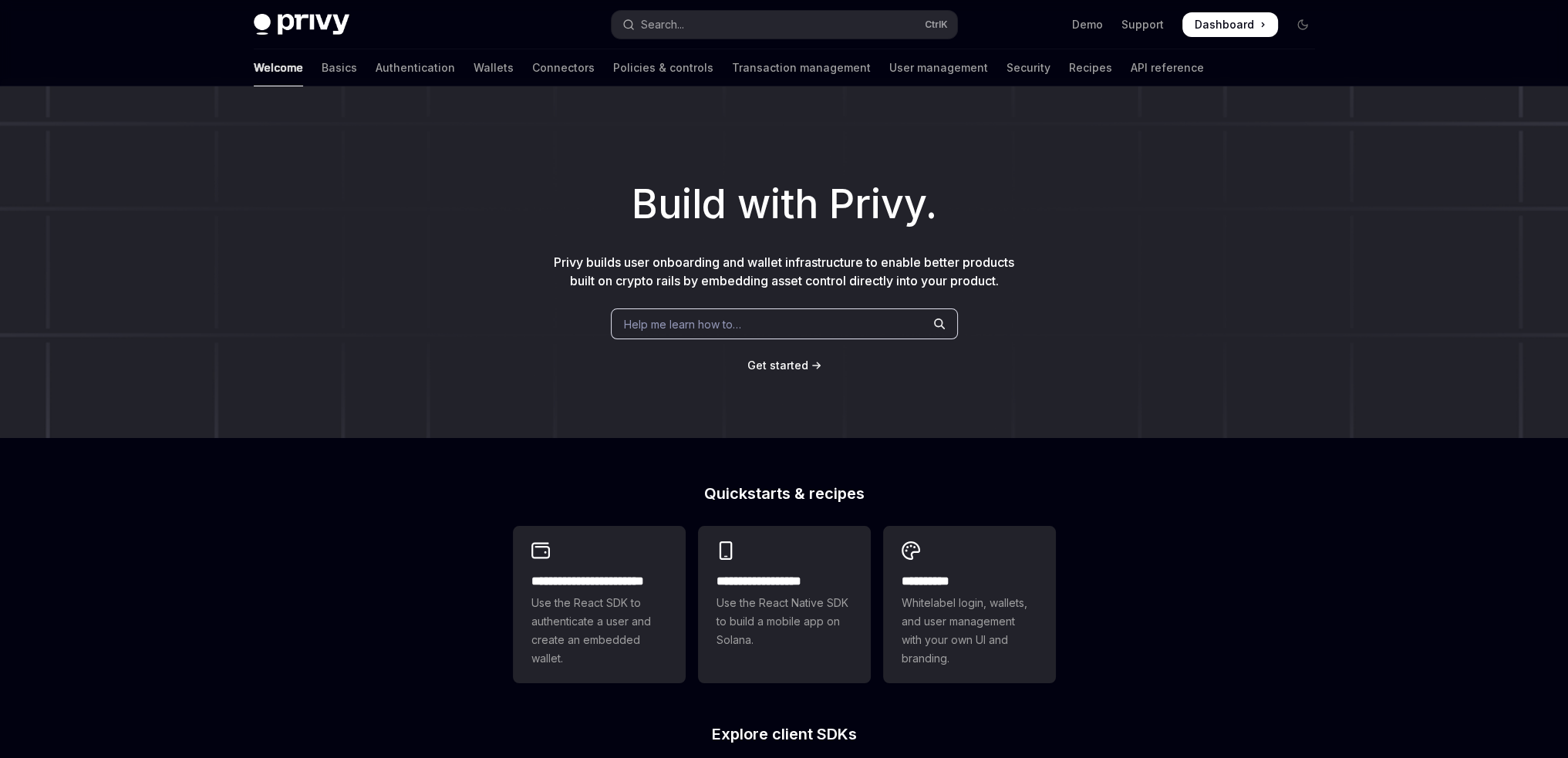
click at [994, 325] on div "Build with Privy. Privy builds user onboarding and wallet infrastructure to ena…" at bounding box center [784, 262] width 1568 height 351
click at [322, 70] on link "Basics" at bounding box center [340, 67] width 36 height 37
type textarea "*"
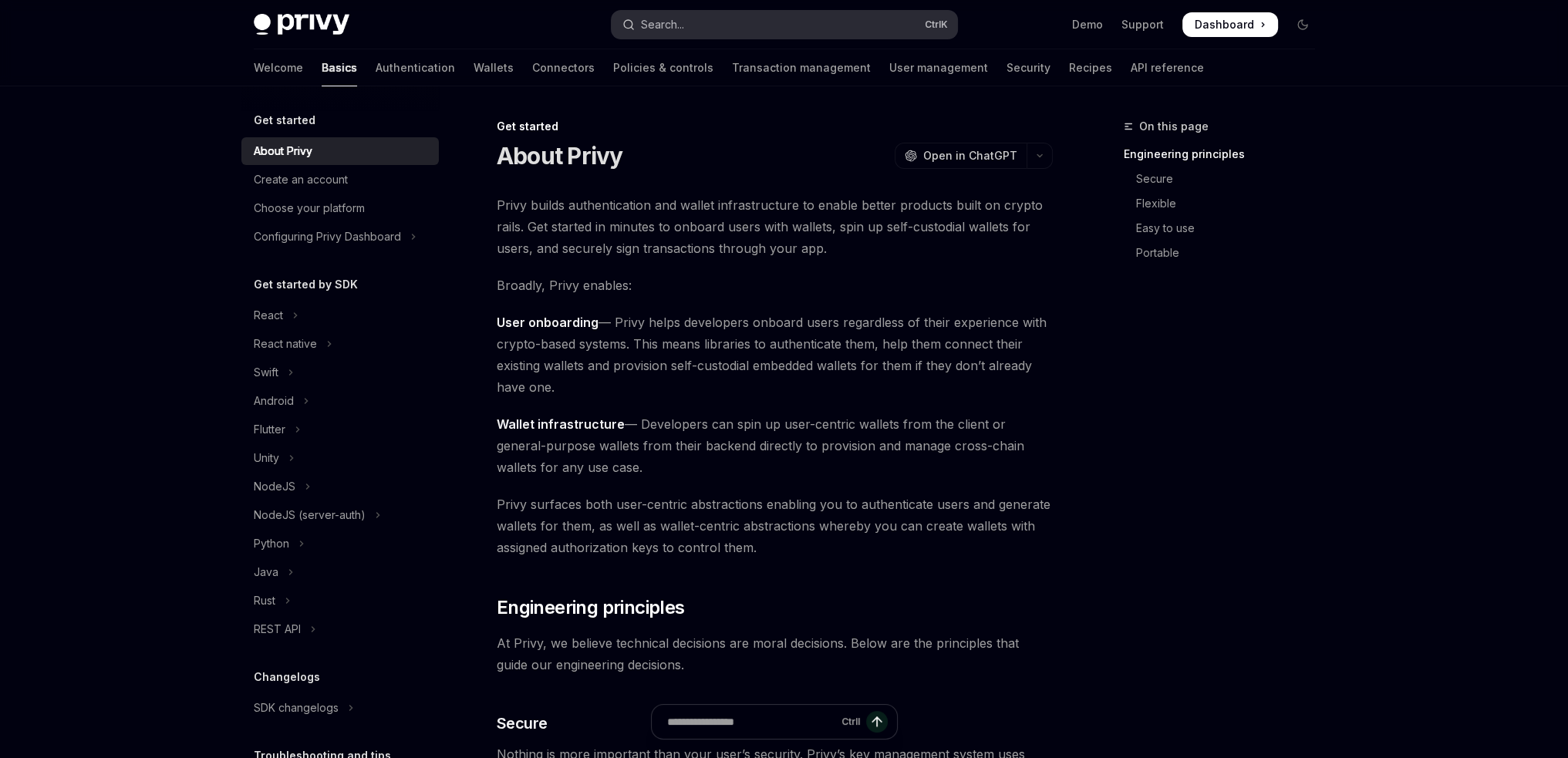
click at [697, 34] on button "Search... Ctrl K" at bounding box center [784, 25] width 346 height 28
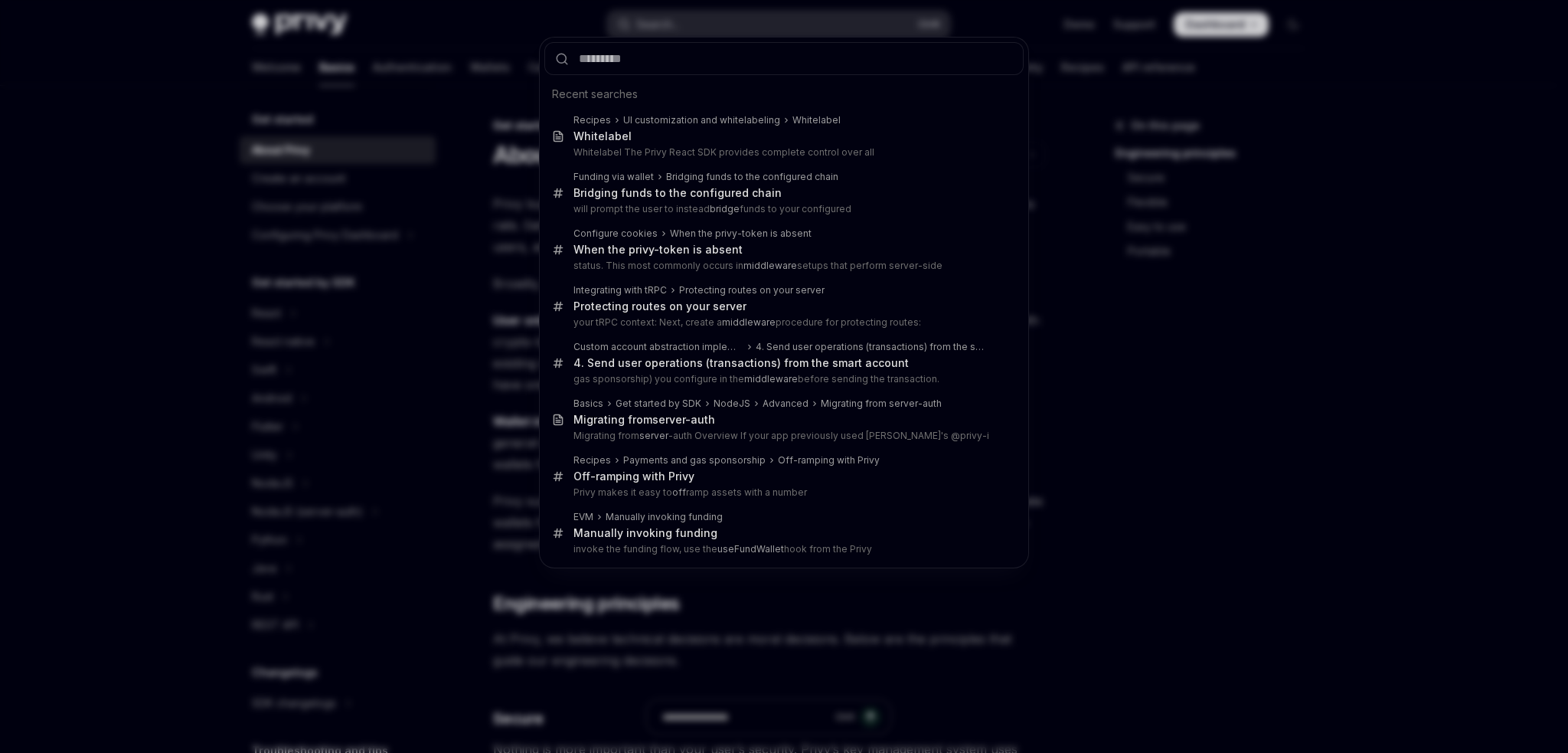
type input "**********"
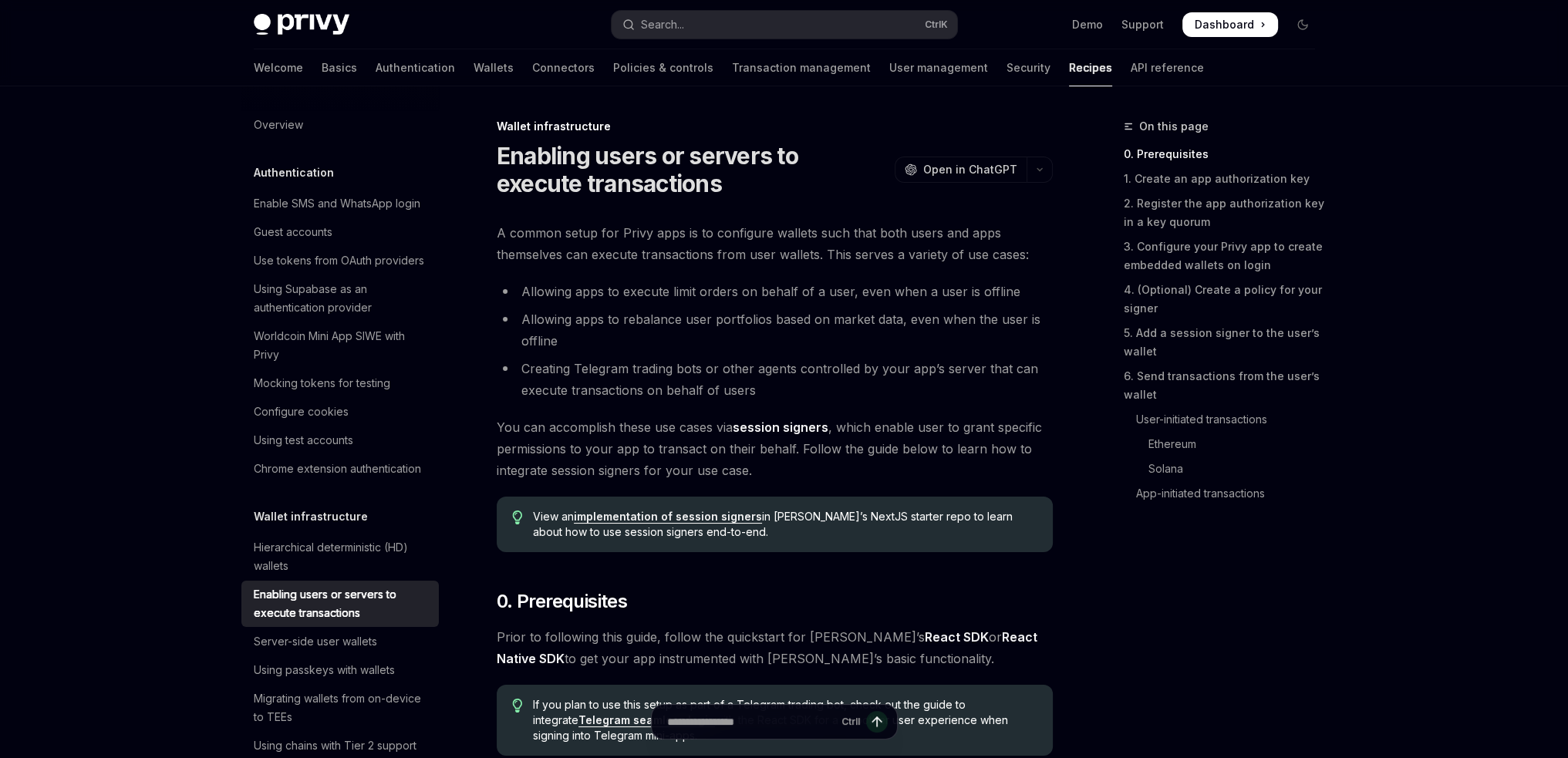
click at [290, 65] on div "Welcome Basics Authentication Wallets Connectors Policies & controls Transactio…" at bounding box center [729, 67] width 950 height 37
click at [322, 70] on link "Basics" at bounding box center [340, 67] width 36 height 37
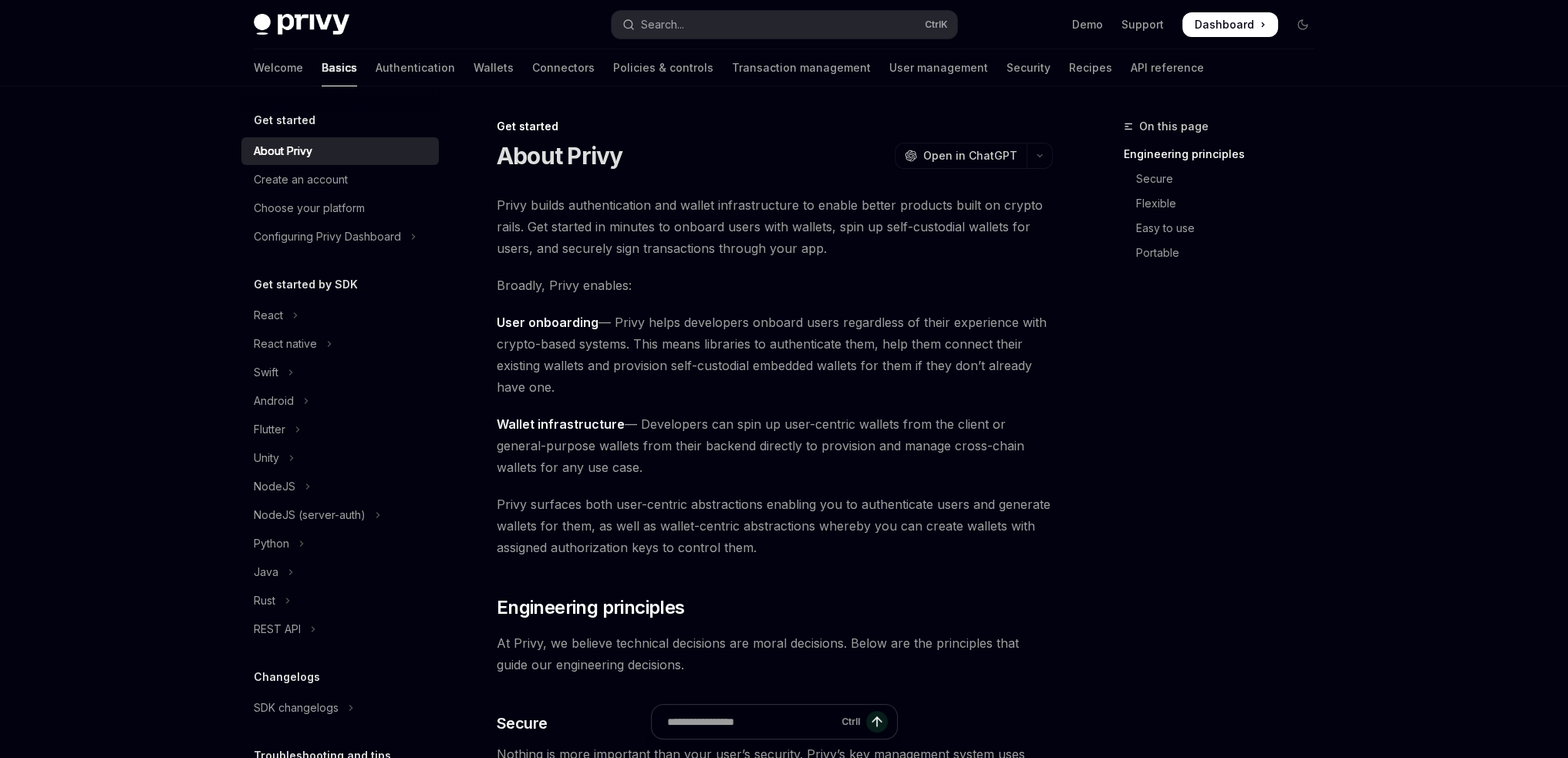
click at [621, 247] on span "Privy builds authentication and wallet infrastructure to enable better products…" at bounding box center [774, 227] width 556 height 65
click at [656, 235] on span "Privy builds authentication and wallet infrastructure to enable better products…" at bounding box center [774, 227] width 556 height 65
click at [375, 234] on div "Configuring Privy Dashboard" at bounding box center [327, 236] width 147 height 19
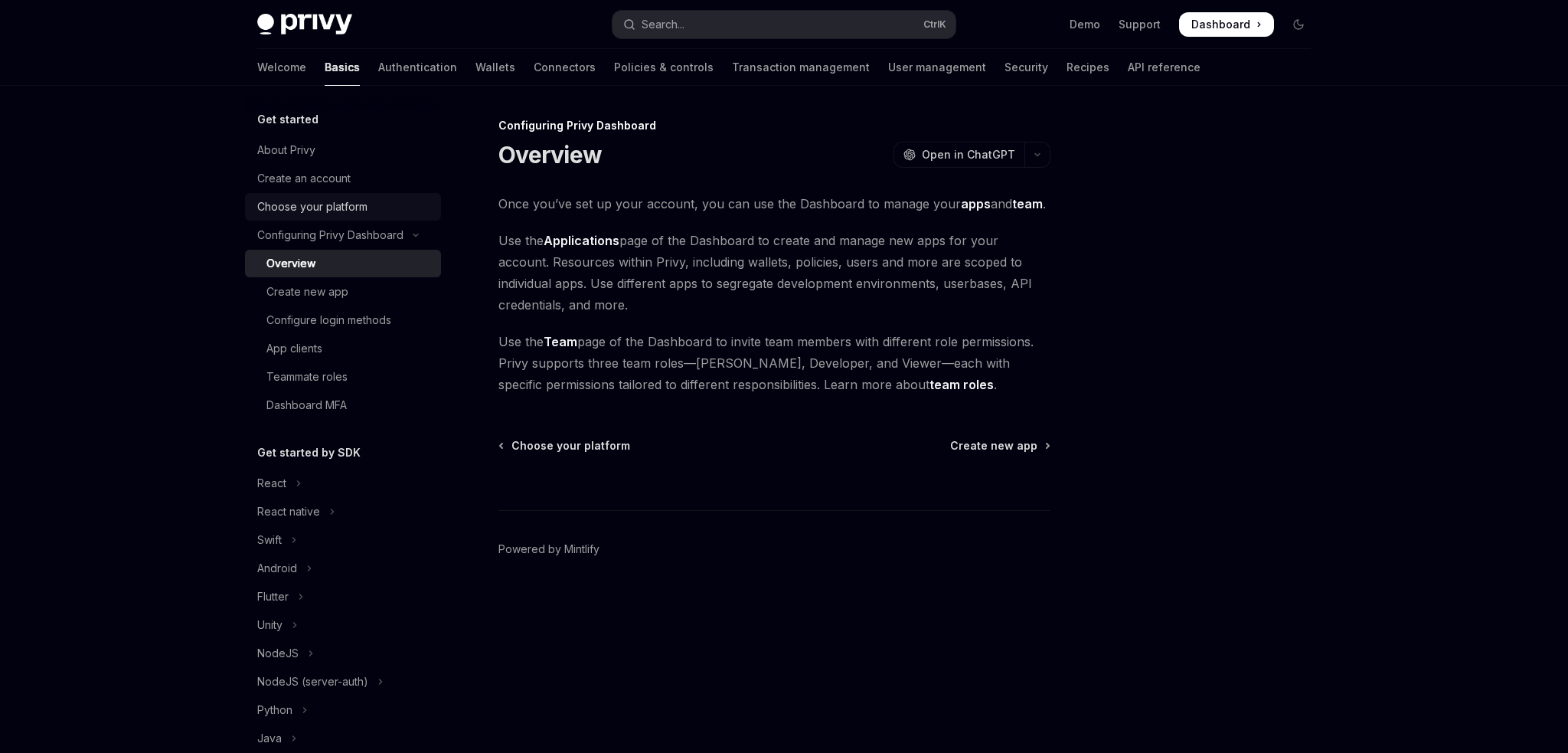
click at [327, 219] on link "Choose your platform" at bounding box center [343, 207] width 196 height 27
type textarea "*"
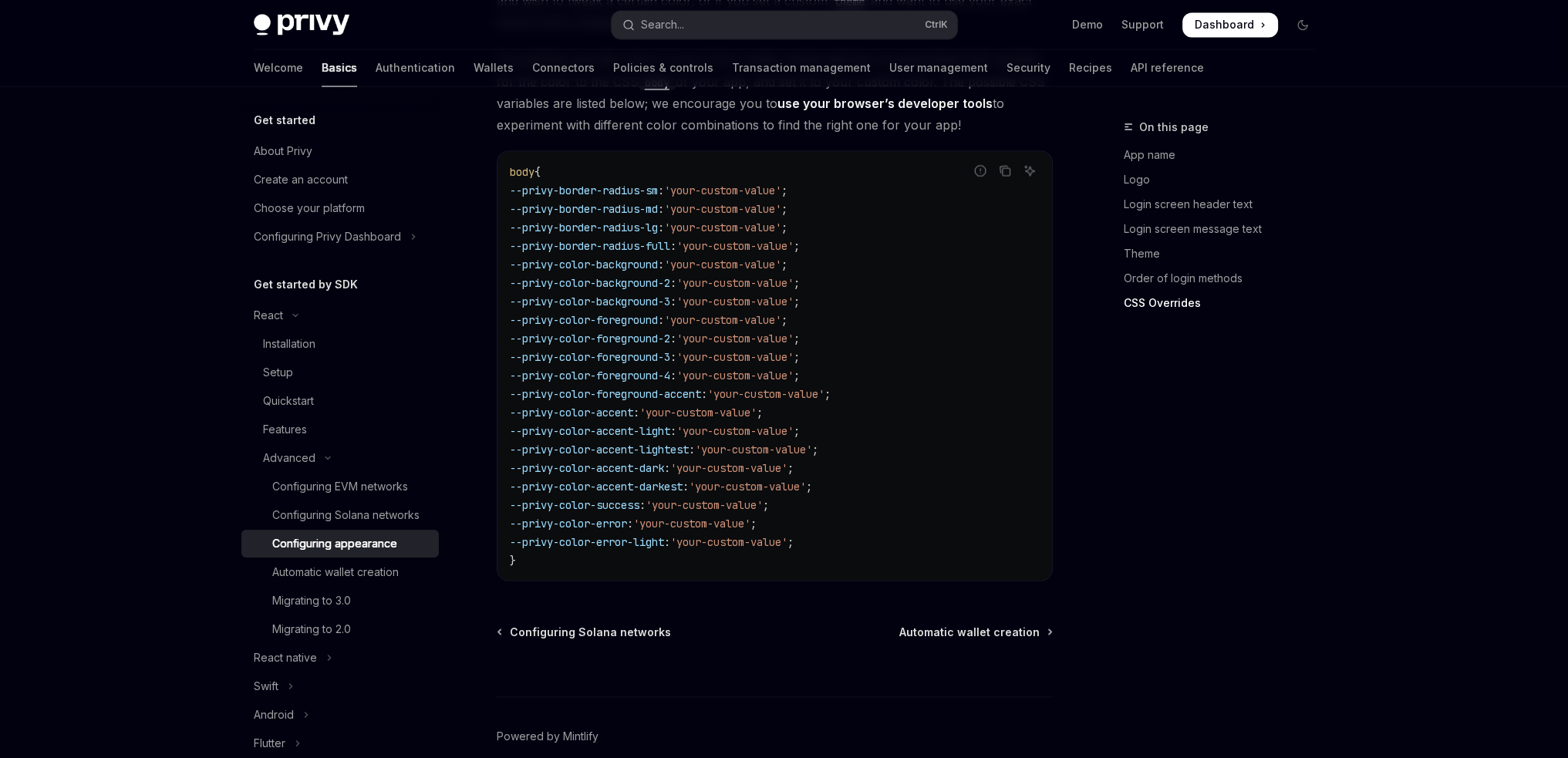
scroll to position [3857, 0]
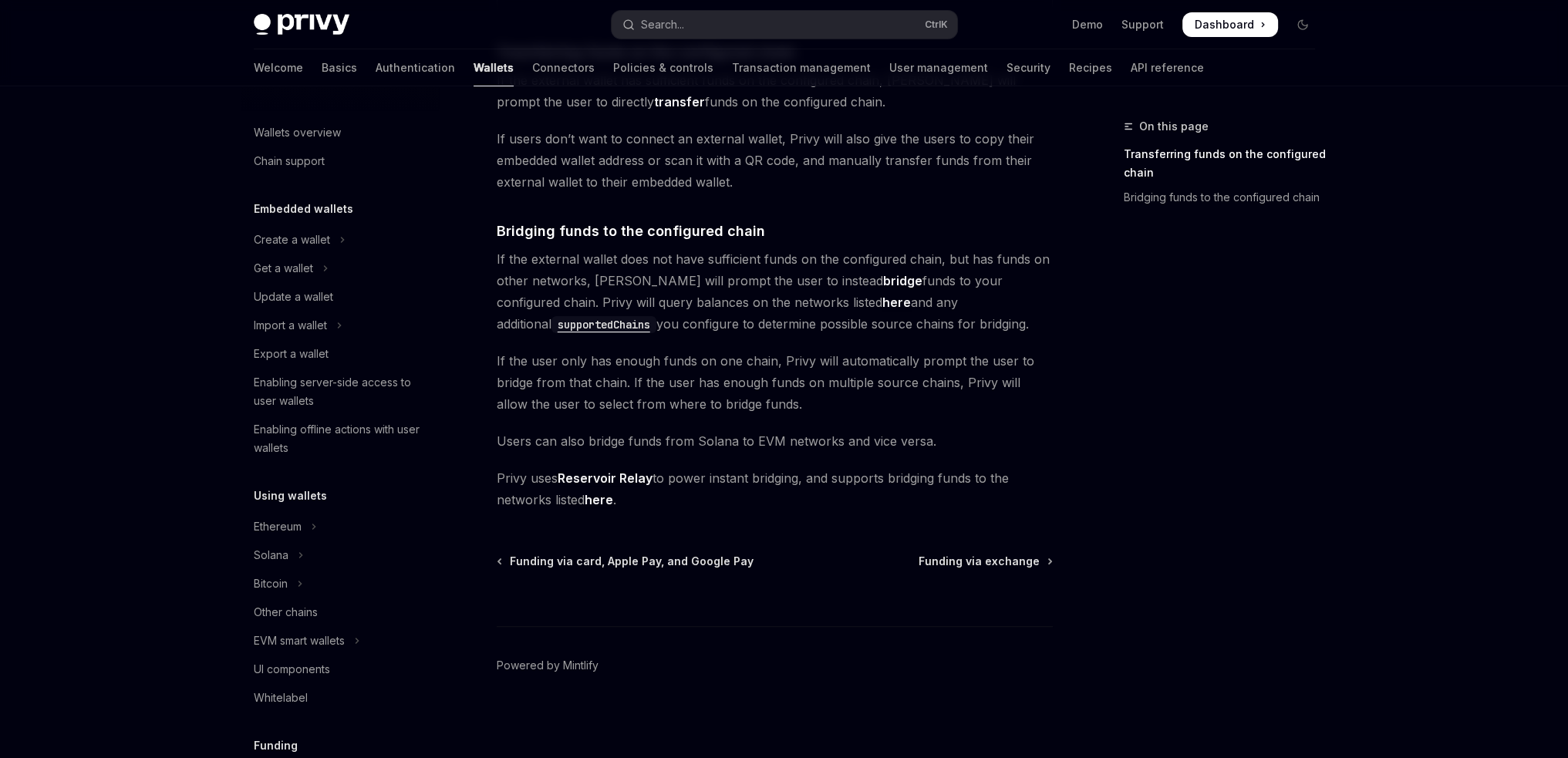
scroll to position [568, 0]
